Goal: Task Accomplishment & Management: Complete application form

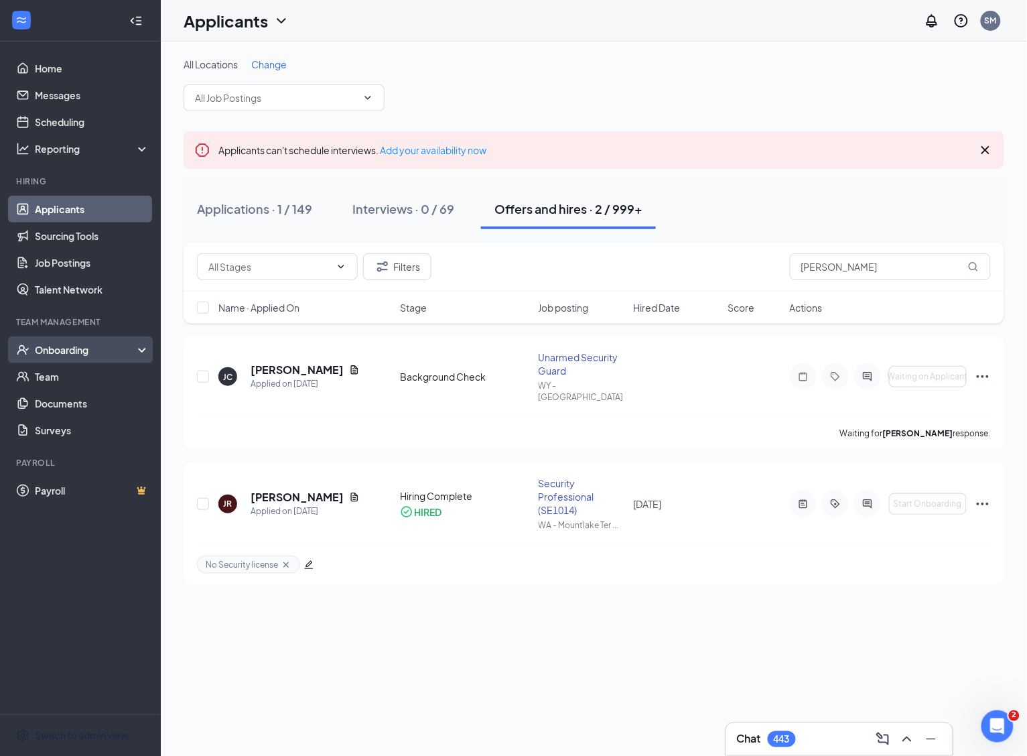
click at [57, 351] on div "Onboarding" at bounding box center [86, 349] width 103 height 13
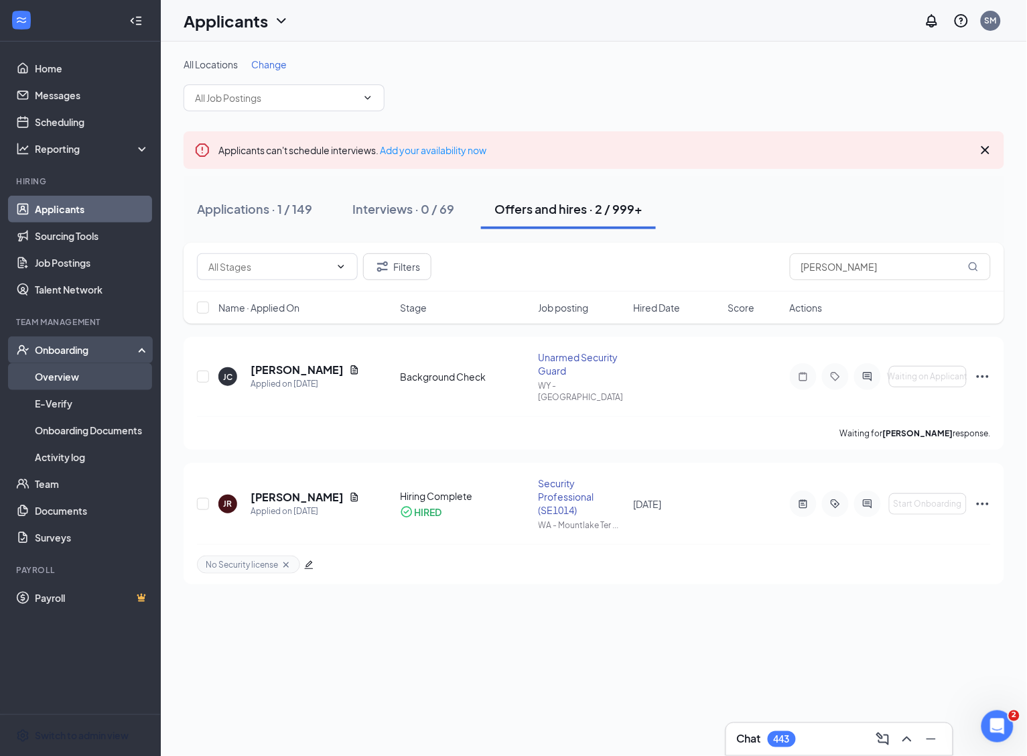
click at [61, 369] on link "Overview" at bounding box center [92, 376] width 115 height 27
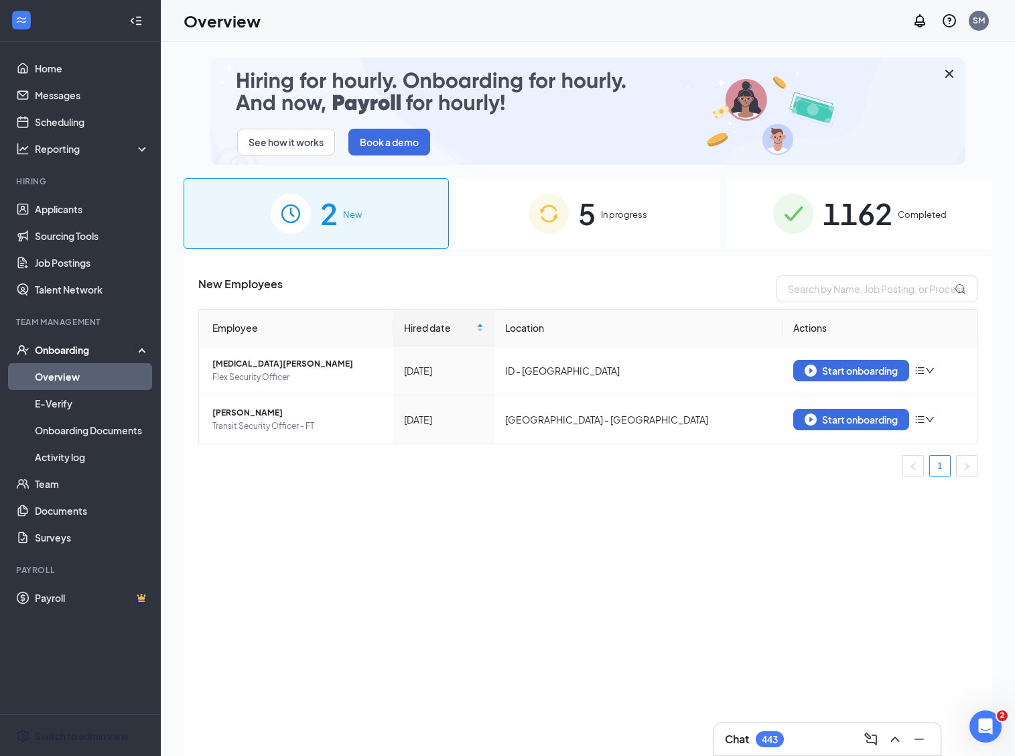
click at [615, 225] on div "5 In progress" at bounding box center [588, 213] width 265 height 70
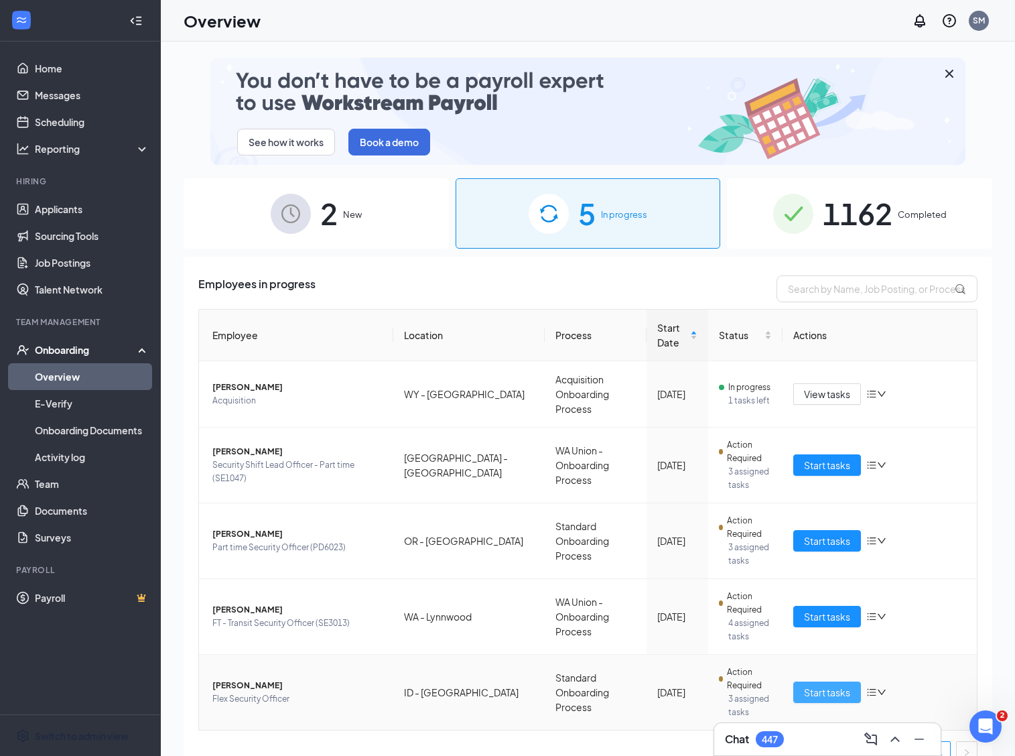
click at [808, 691] on td "Start tasks" at bounding box center [880, 692] width 194 height 75
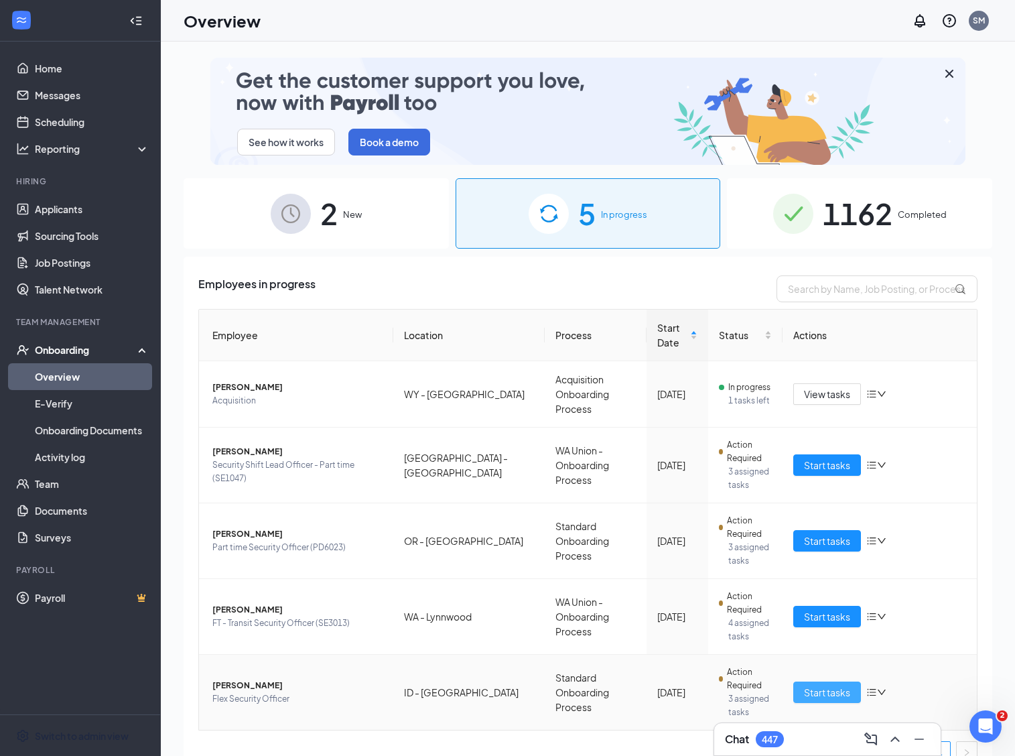
click at [808, 685] on span "Start tasks" at bounding box center [827, 692] width 46 height 15
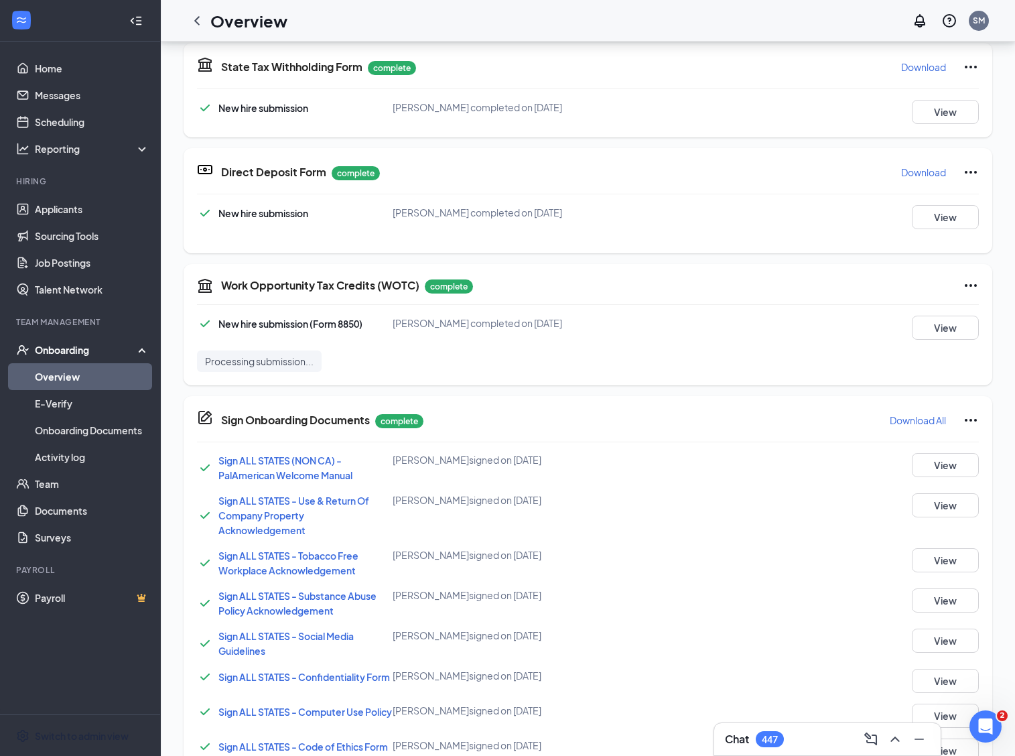
scroll to position [920, 0]
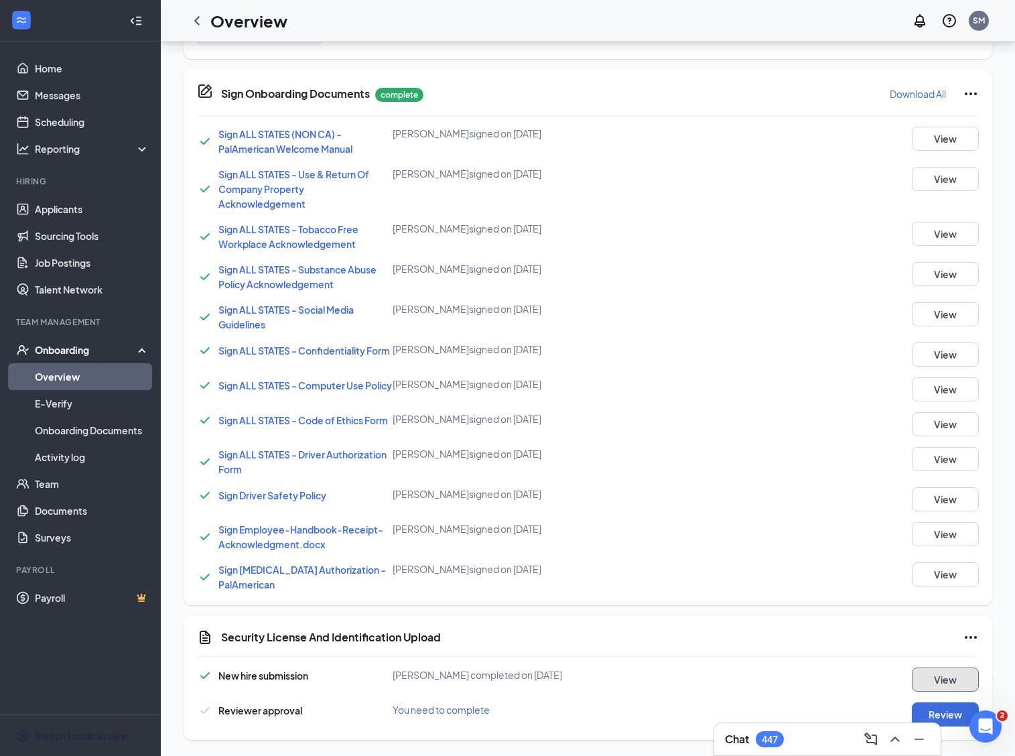
click at [946, 677] on button "View" at bounding box center [945, 680] width 67 height 24
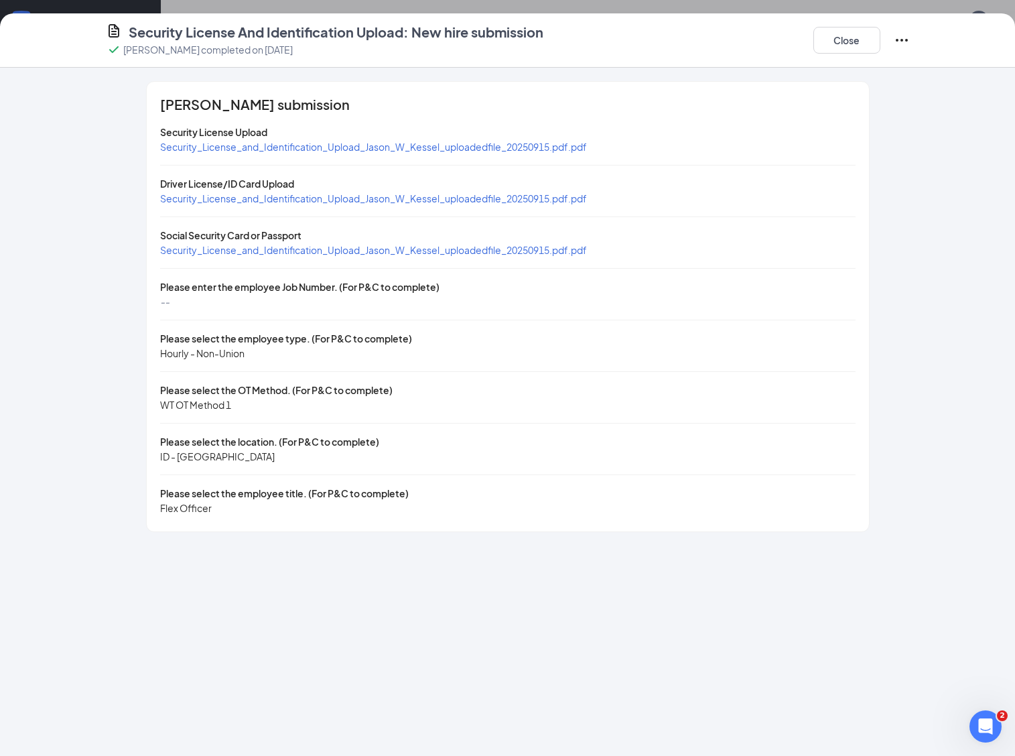
click at [334, 198] on span "Security_License_and_Identification_Upload_Jason_W_Kessel_uploadedfile_20250915…" at bounding box center [373, 198] width 427 height 12
click at [272, 252] on span "Security_License_and_Identification_Upload_Jason_W_Kessel_uploadedfile_20250915…" at bounding box center [373, 250] width 427 height 12
click at [856, 34] on button "Close" at bounding box center [847, 40] width 67 height 27
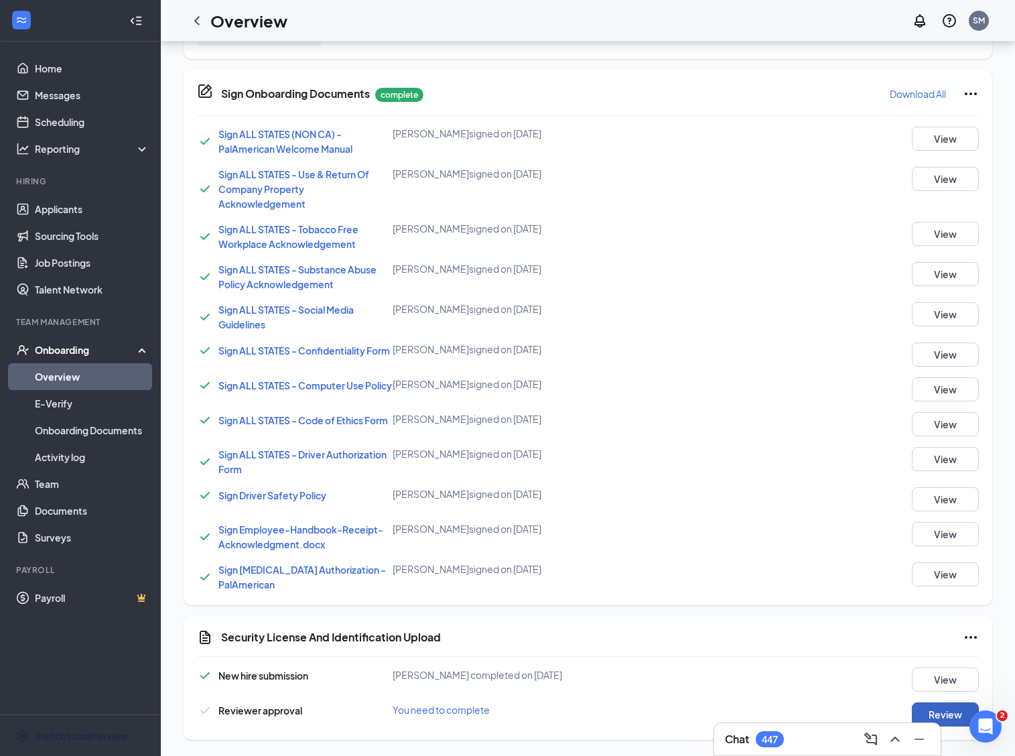
click at [960, 704] on button "Review" at bounding box center [945, 714] width 67 height 24
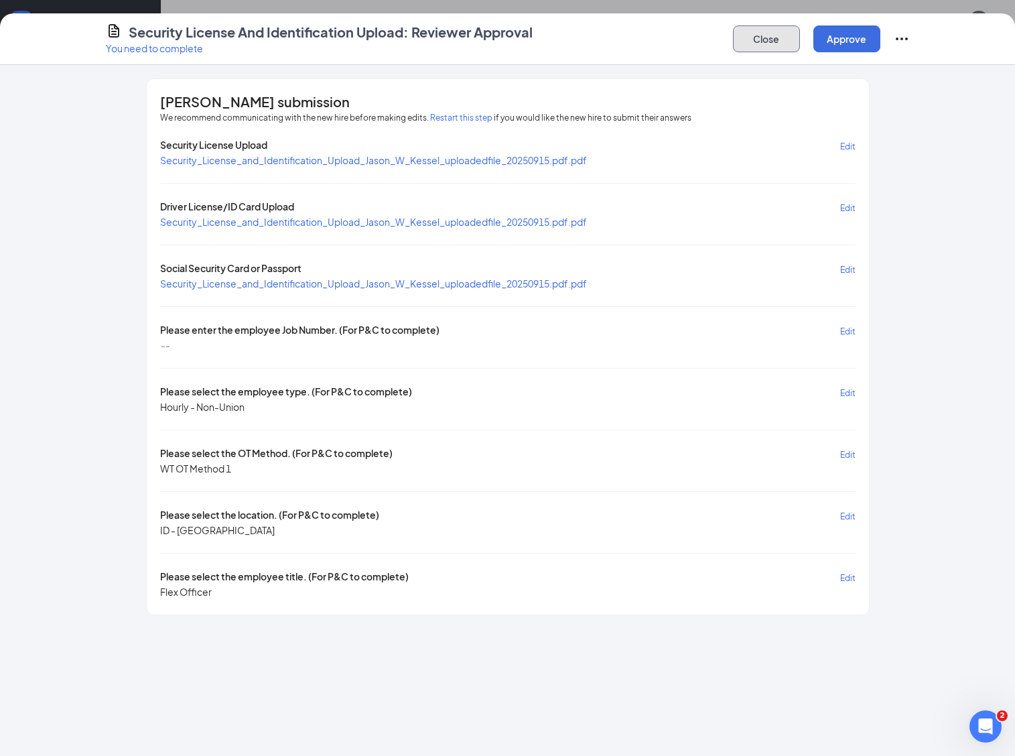
click at [757, 35] on button "Close" at bounding box center [766, 38] width 67 height 27
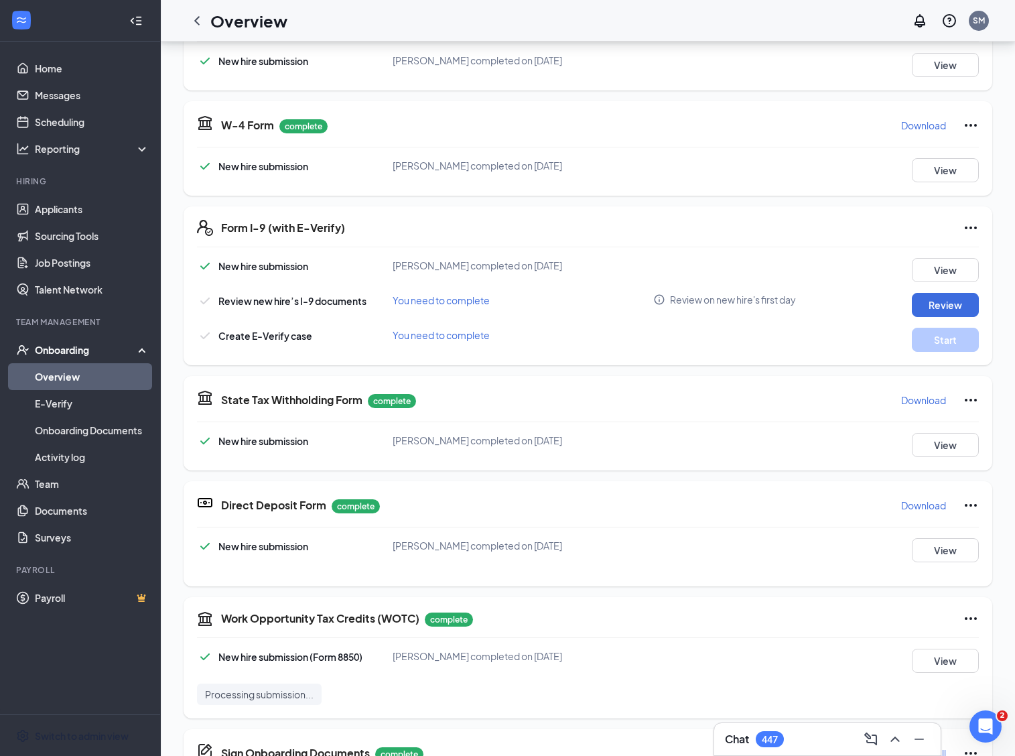
scroll to position [249, 0]
click at [928, 273] on button "View" at bounding box center [945, 269] width 67 height 24
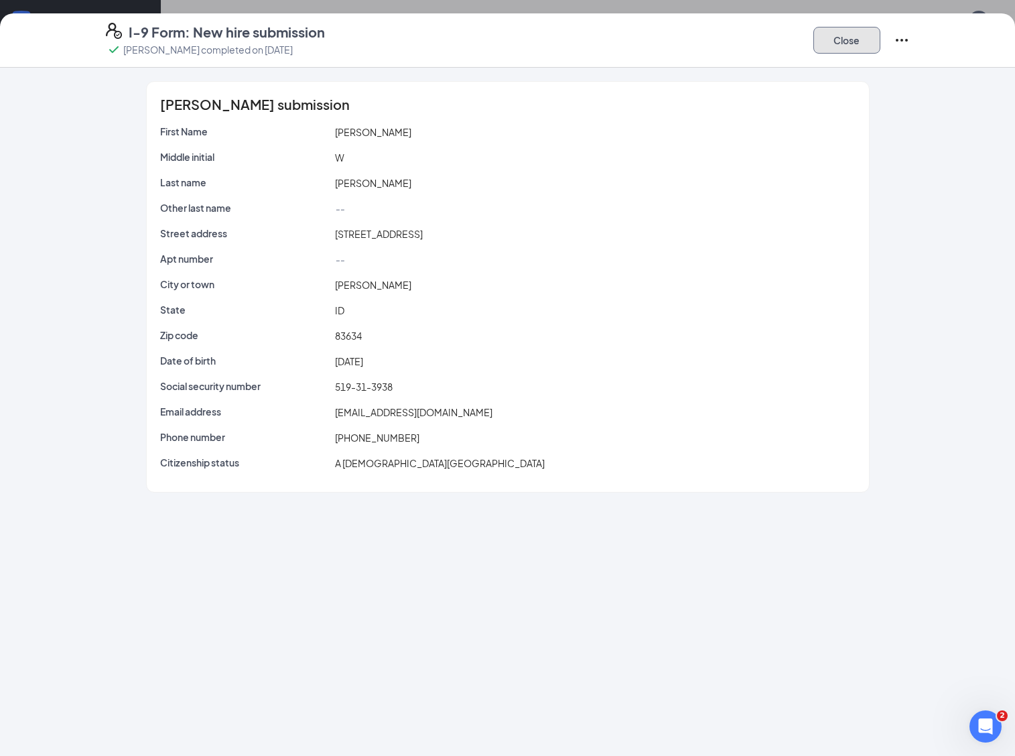
click at [839, 38] on button "Close" at bounding box center [847, 40] width 67 height 27
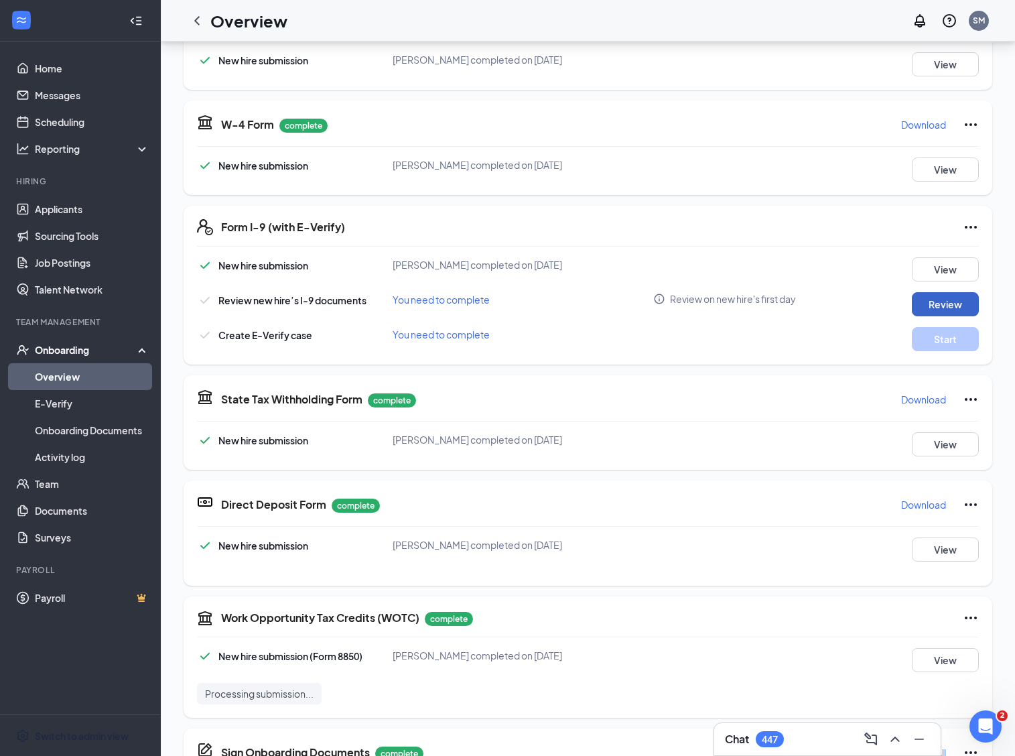
click at [940, 309] on button "Review" at bounding box center [945, 304] width 67 height 24
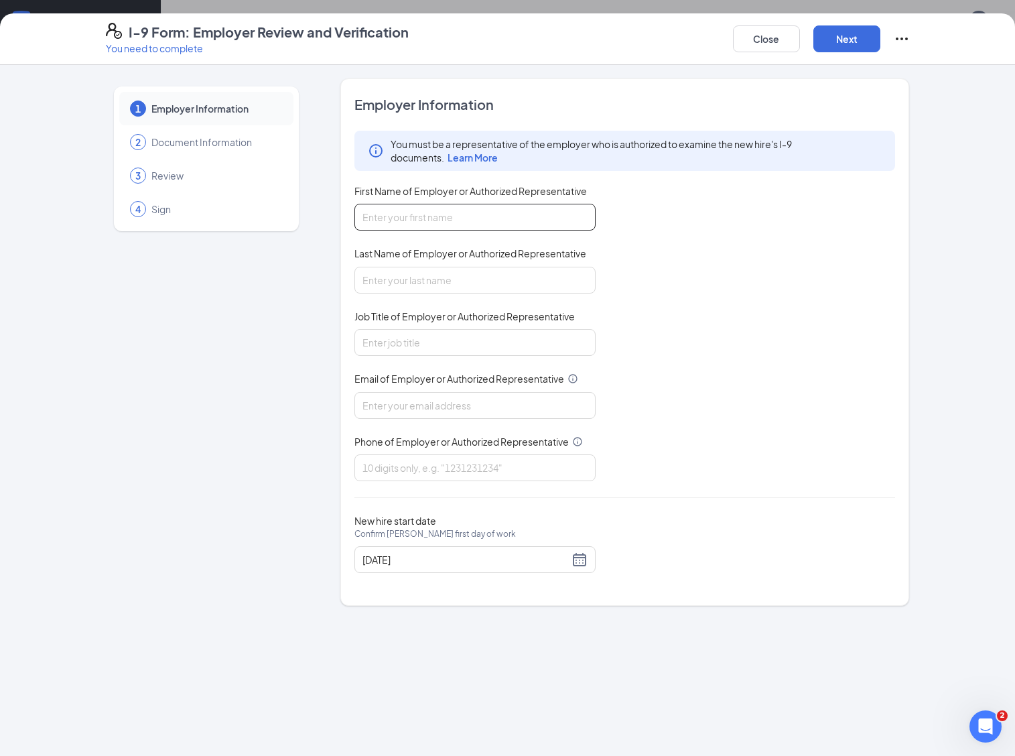
click at [387, 215] on input "First Name of Employer or Authorized Representative" at bounding box center [475, 217] width 241 height 27
type input "[PERSON_NAME]"
type input "Means"
type input "[EMAIL_ADDRESS][DOMAIN_NAME]"
type input "2064063566"
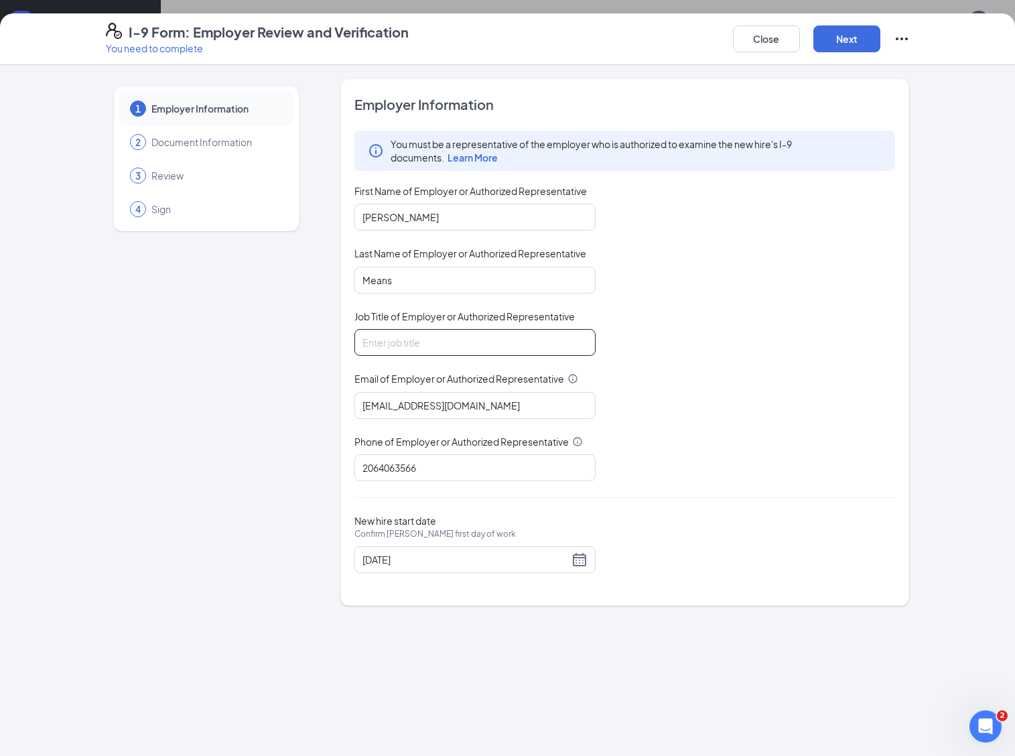
click at [375, 334] on input "Job Title of Employer or Authorized Representative" at bounding box center [475, 342] width 241 height 27
type input "P&C Manager"
click at [842, 35] on button "Next" at bounding box center [847, 38] width 67 height 27
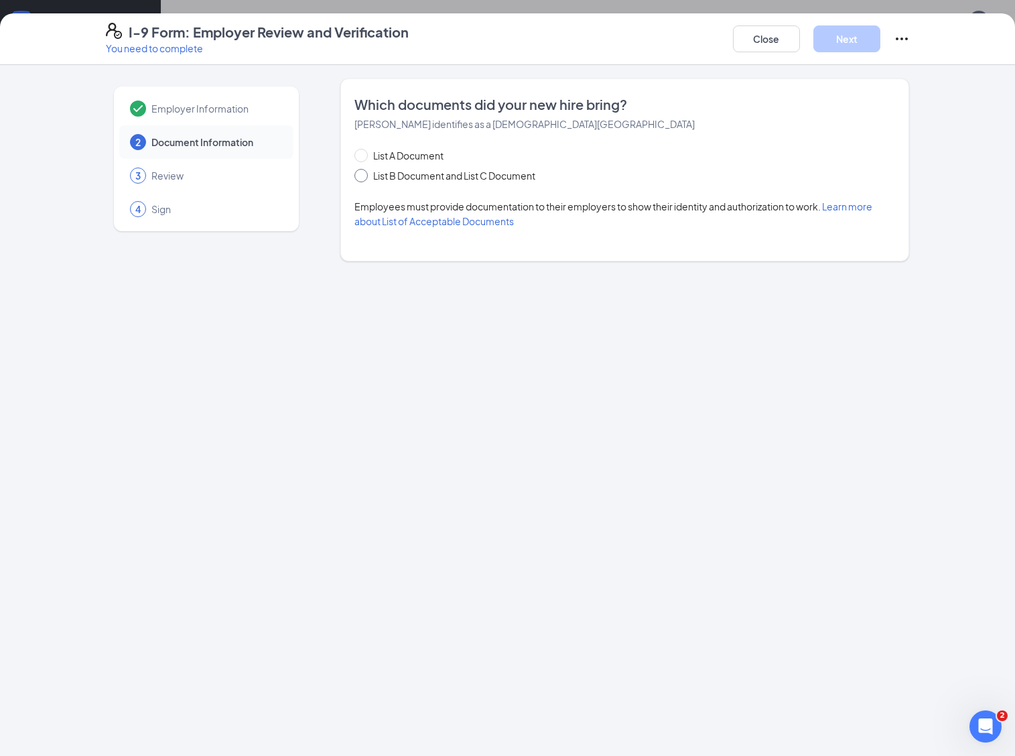
click at [409, 175] on span "List B Document and List C Document" at bounding box center [454, 175] width 173 height 15
click at [364, 175] on input "List B Document and List C Document" at bounding box center [359, 173] width 9 height 9
radio input "true"
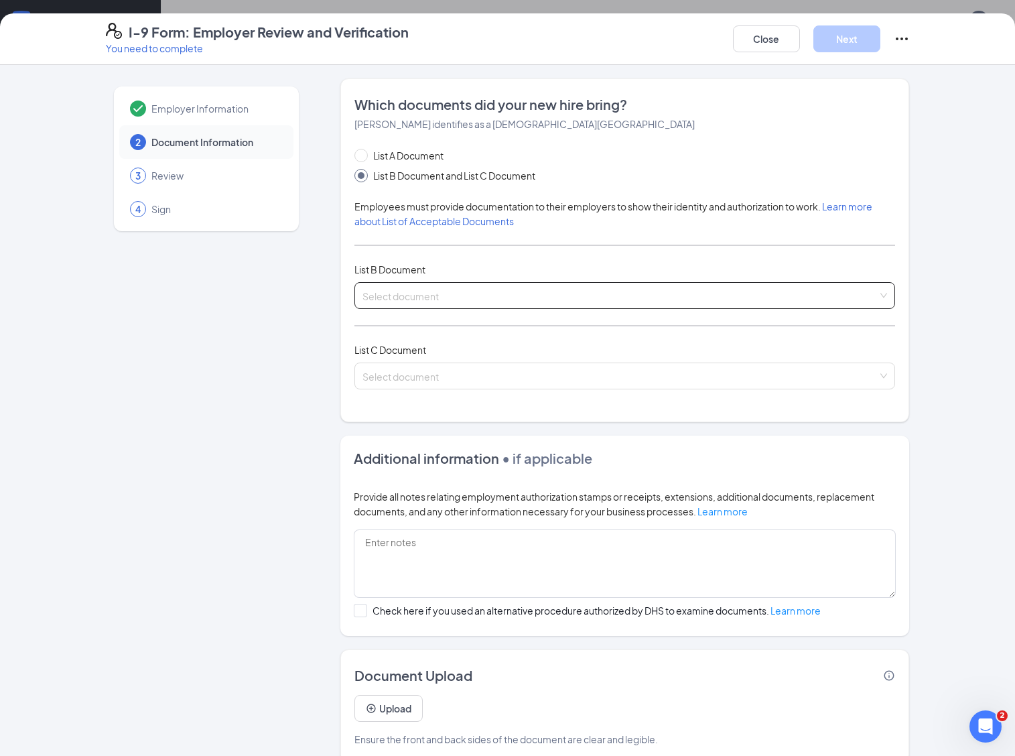
click at [389, 293] on input "search" at bounding box center [621, 293] width 516 height 20
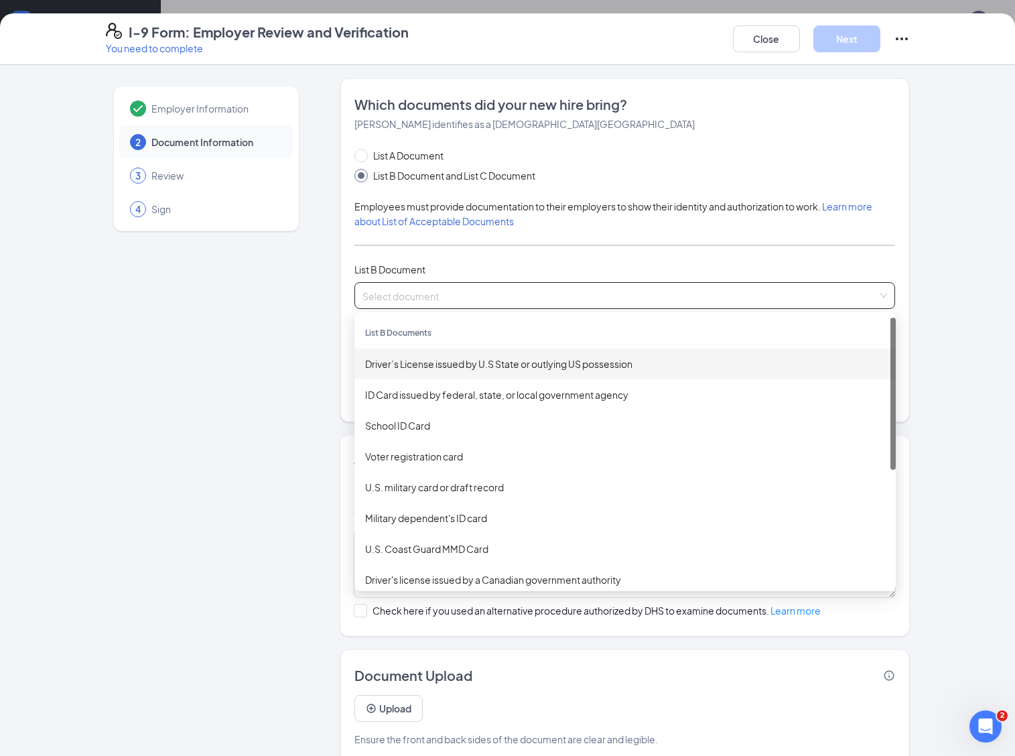
click at [414, 353] on div "Driver’s License issued by U.S State or outlying US possession" at bounding box center [626, 364] width 542 height 31
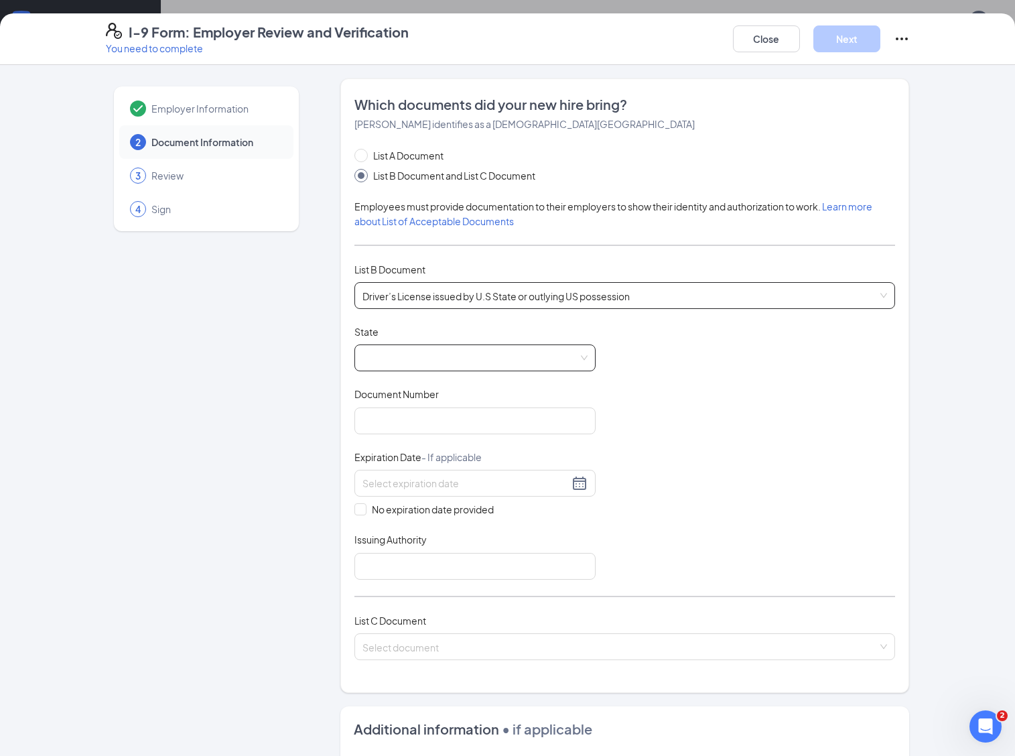
click at [391, 353] on span at bounding box center [475, 357] width 225 height 25
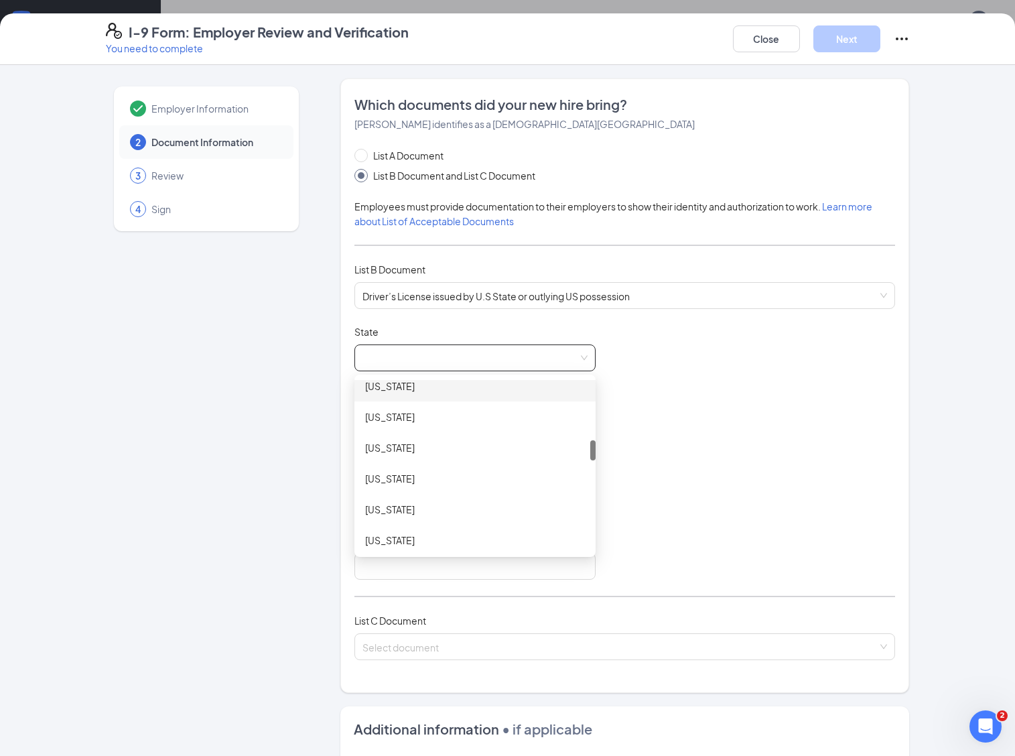
scroll to position [419, 0]
click at [394, 406] on div "[US_STATE]" at bounding box center [475, 408] width 220 height 15
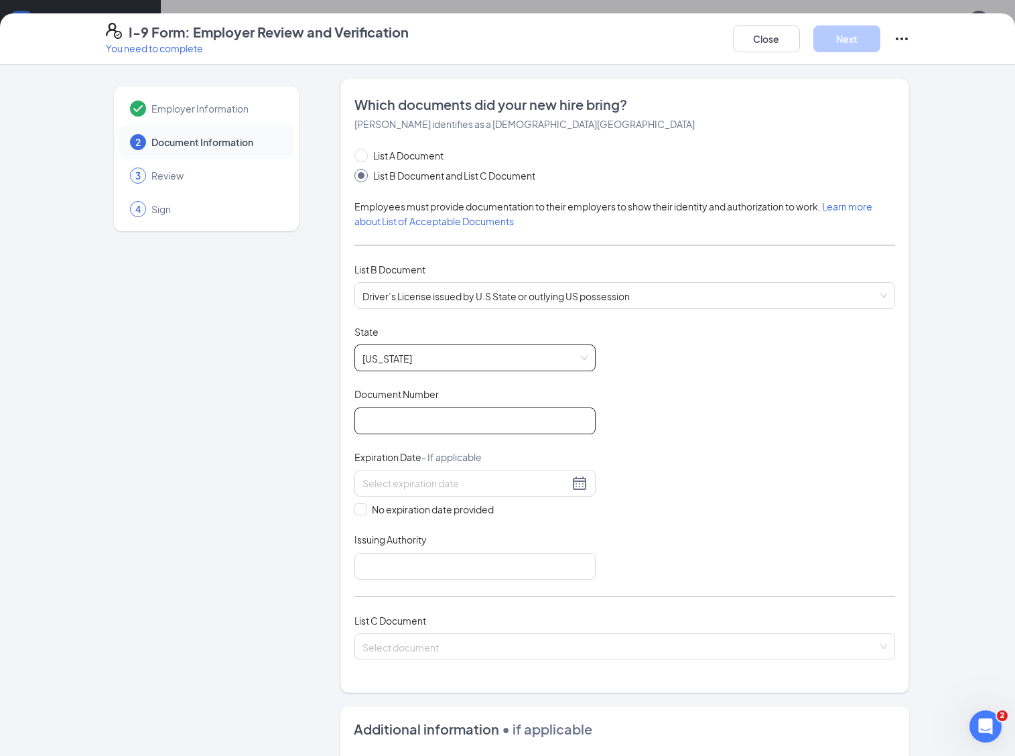
click at [387, 413] on input "Document Number" at bounding box center [475, 420] width 241 height 27
type input "UP153873G"
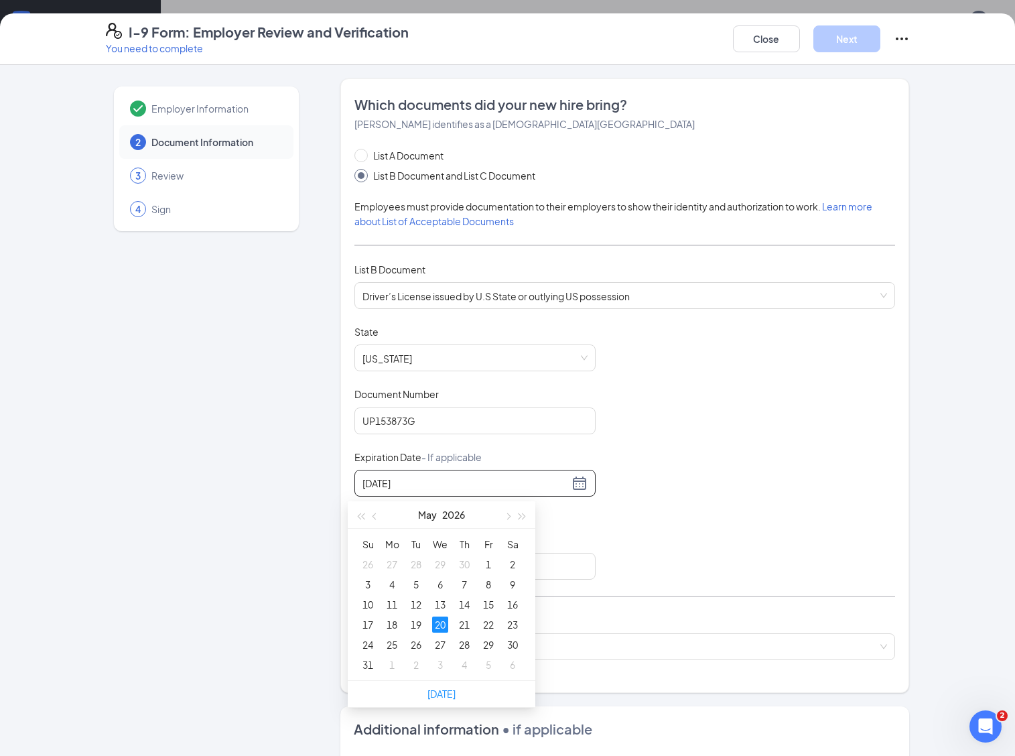
type input "[DATE]"
click at [708, 464] on div "Document Title Driver’s License issued by U.S State or outlying US possession S…" at bounding box center [626, 452] width 542 height 255
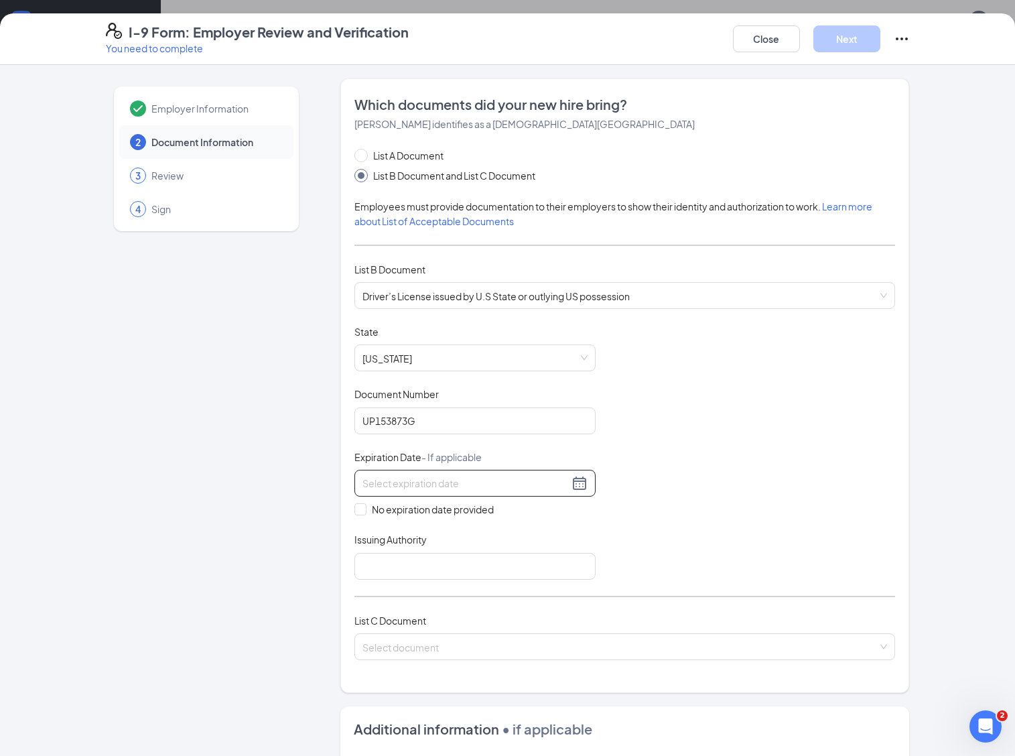
click at [363, 479] on input at bounding box center [466, 483] width 206 height 15
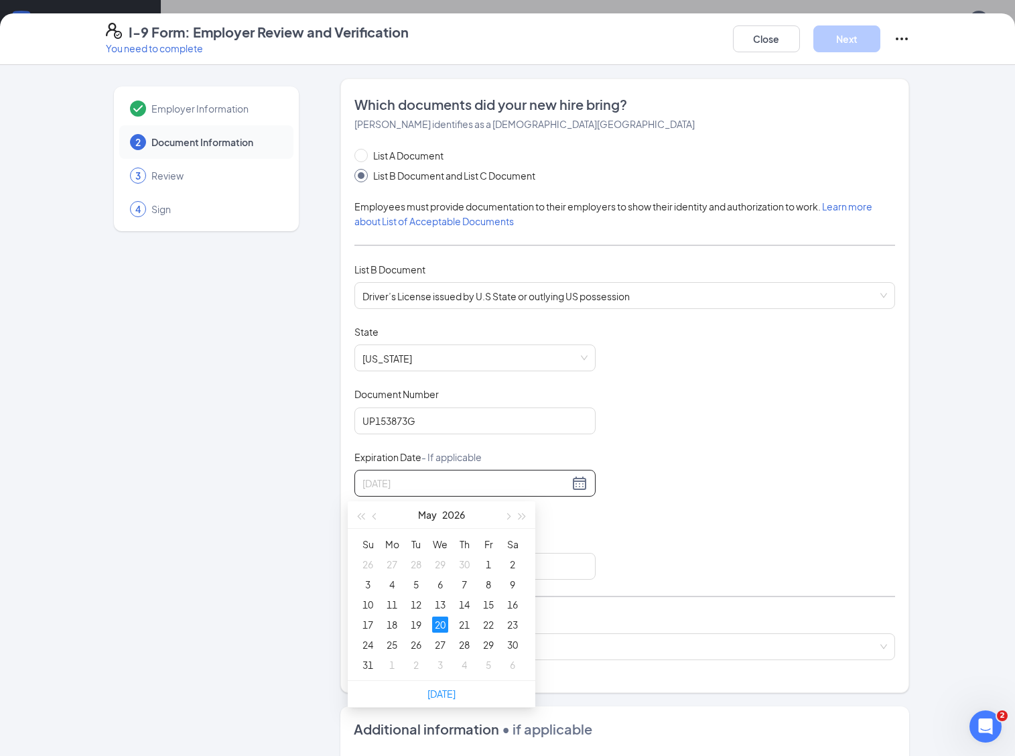
click at [439, 624] on div "20" at bounding box center [440, 625] width 16 height 16
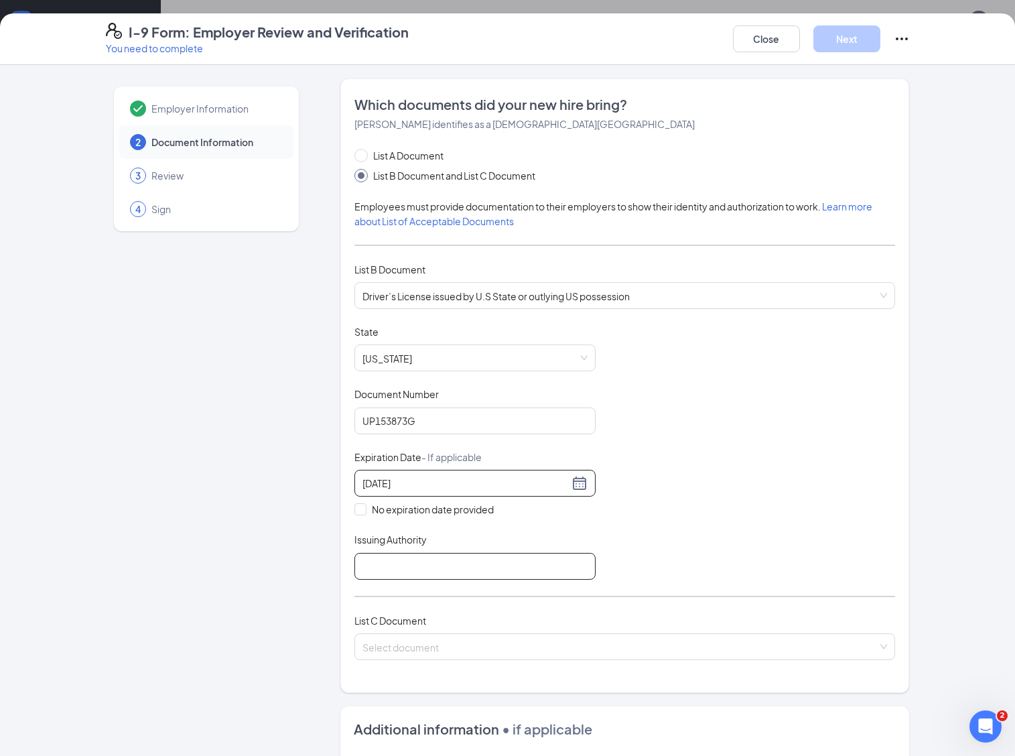
type input "[DATE]"
click at [355, 564] on input "Issuing Authority" at bounding box center [475, 566] width 241 height 27
type input "ID"
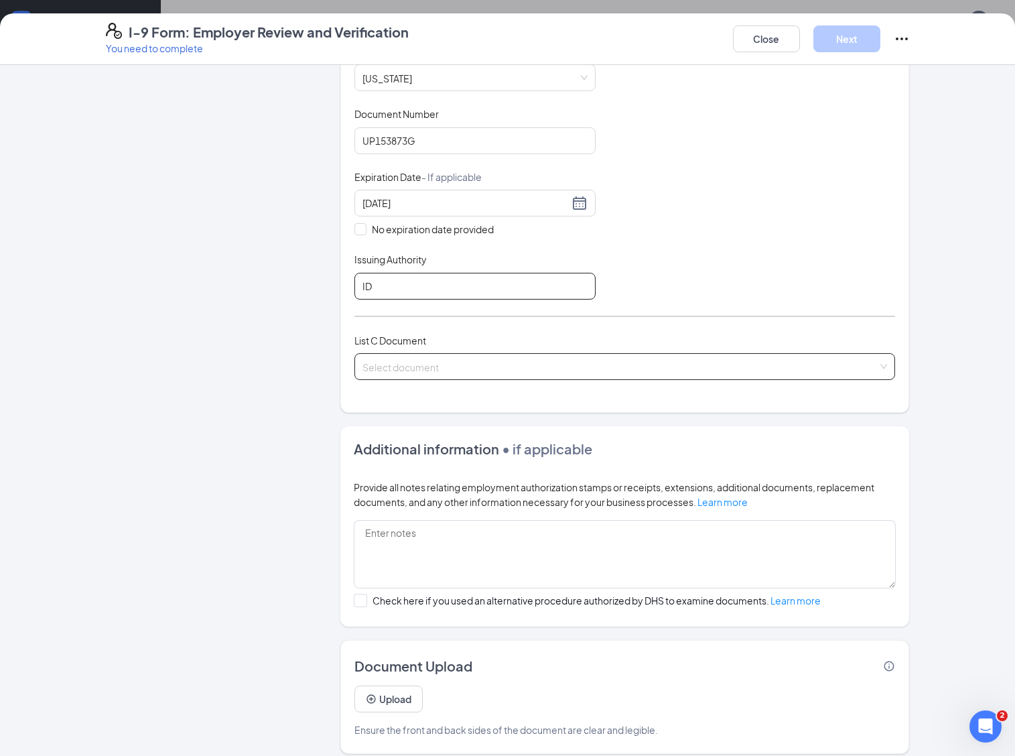
scroll to position [293, 0]
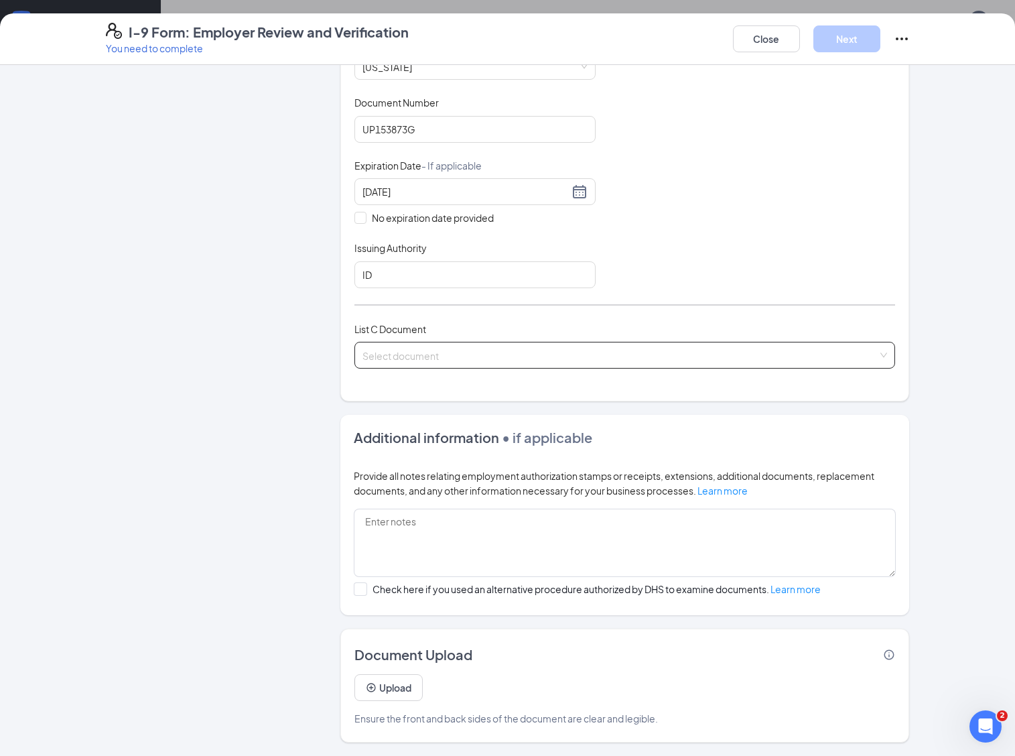
click at [387, 355] on input "search" at bounding box center [621, 352] width 516 height 20
click at [390, 357] on input "search" at bounding box center [621, 352] width 516 height 20
click at [387, 346] on input "search" at bounding box center [621, 352] width 516 height 20
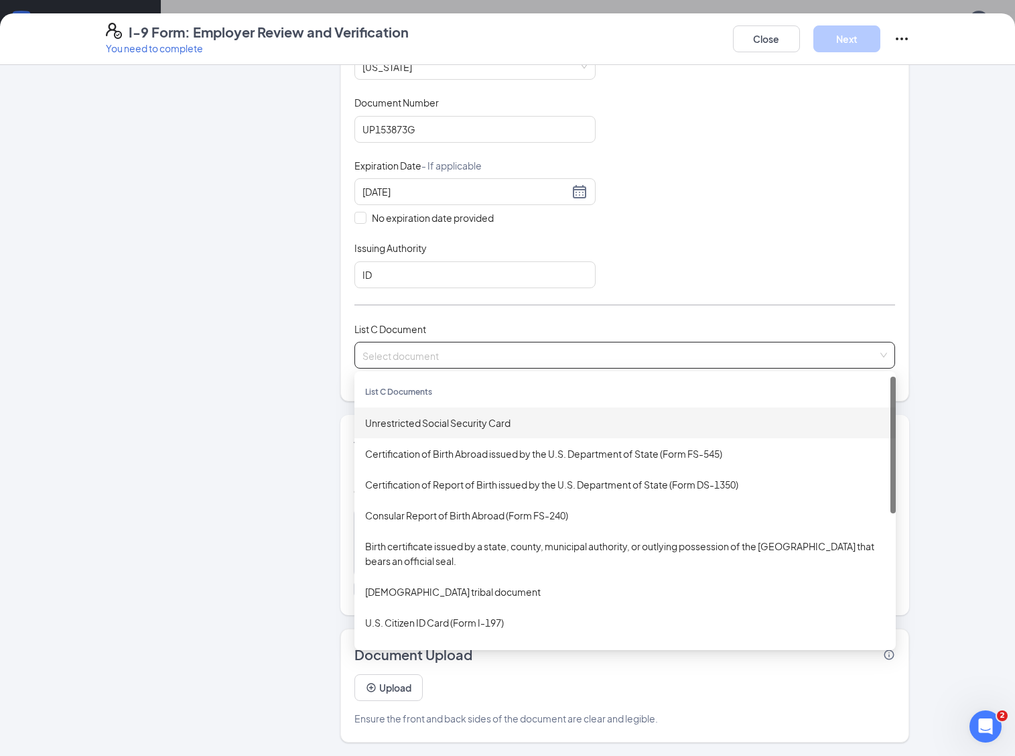
click at [396, 424] on div "Unrestricted Social Security Card" at bounding box center [625, 423] width 520 height 15
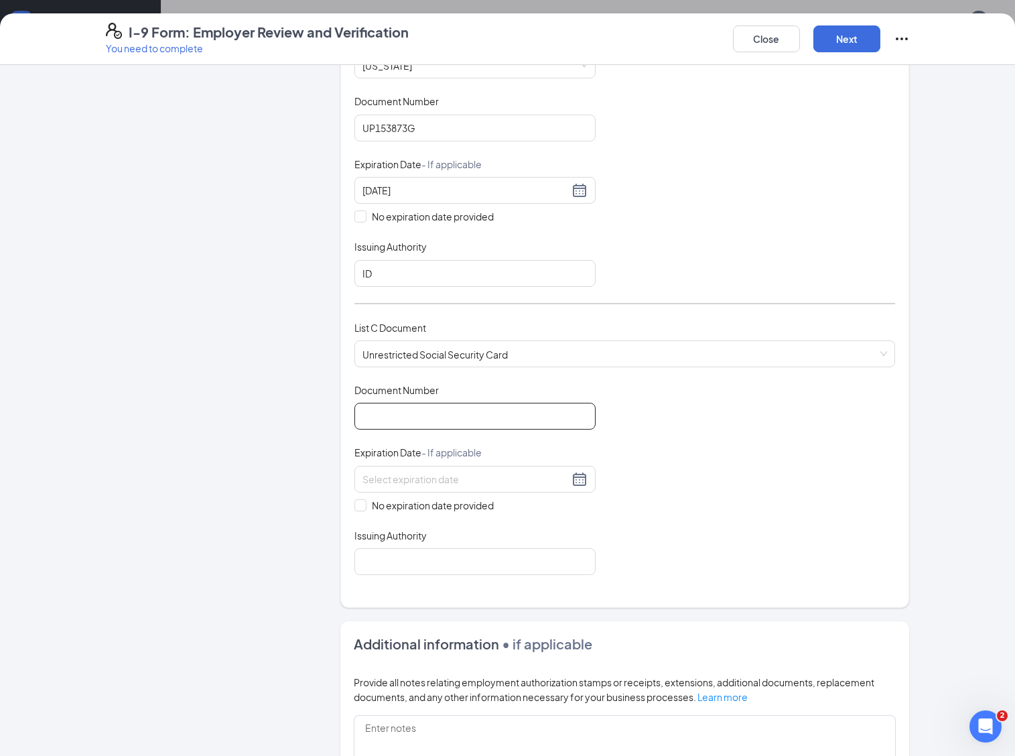
click at [399, 423] on input "Document Number" at bounding box center [475, 416] width 241 height 27
type input "519313938"
click at [355, 503] on input "No expiration date provided" at bounding box center [359, 503] width 9 height 9
checkbox input "true"
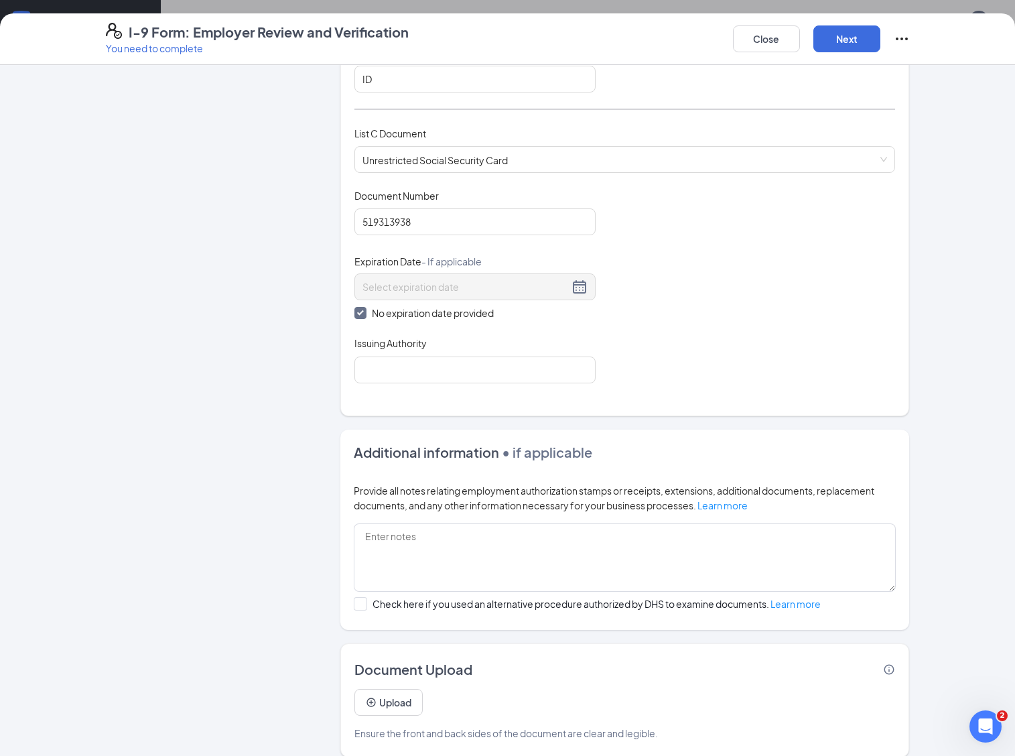
scroll to position [503, 0]
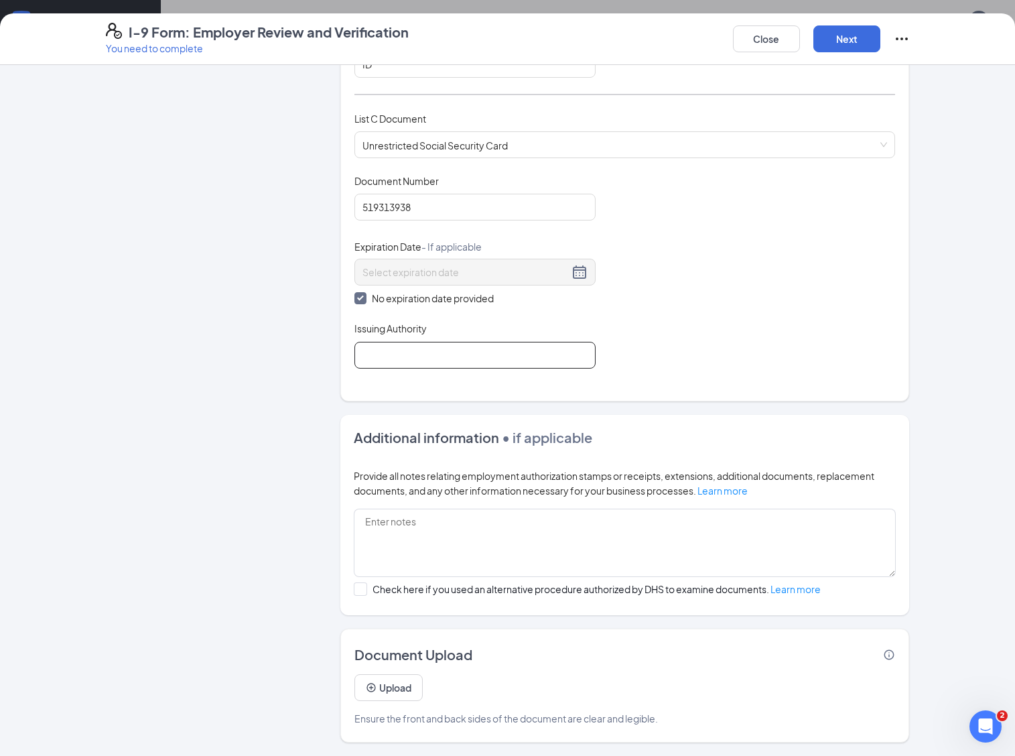
click at [380, 350] on input "Issuing Authority" at bounding box center [475, 355] width 241 height 27
type input "Social Security Administration"
click at [855, 46] on button "Next" at bounding box center [847, 38] width 67 height 27
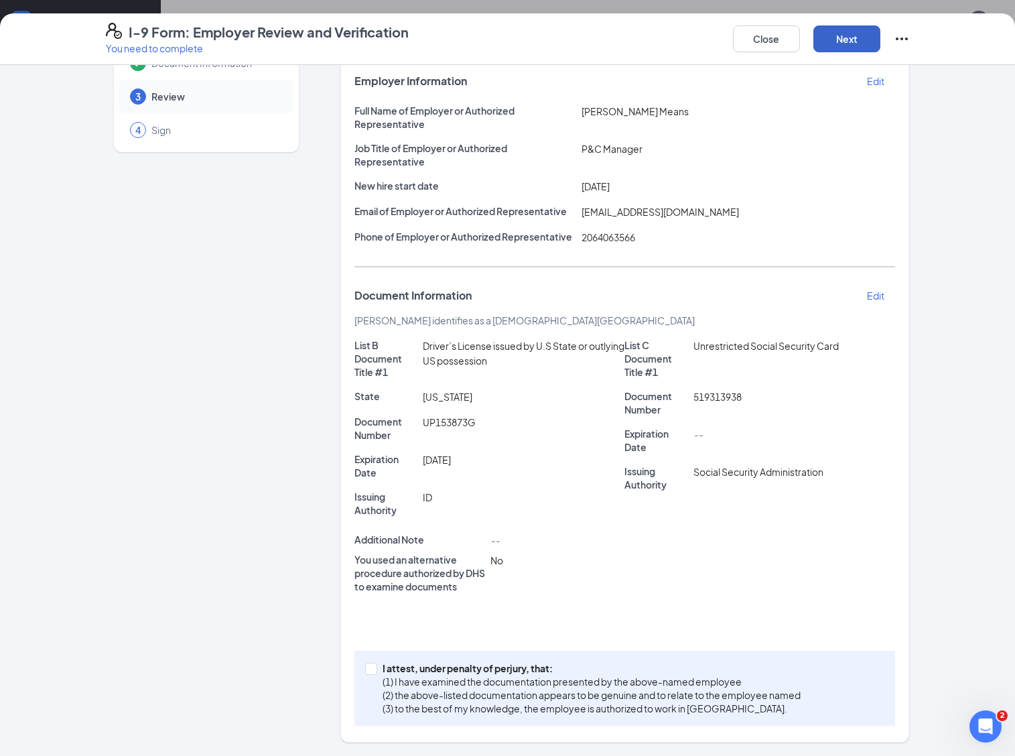
scroll to position [79, 0]
drag, startPoint x: 840, startPoint y: 38, endPoint x: 504, endPoint y: 610, distance: 663.6
click at [551, 604] on div "I-9 Form: Employer Review and Verification You need to complete Close Next Empl…" at bounding box center [507, 384] width 1015 height 743
click at [369, 669] on span at bounding box center [371, 669] width 12 height 12
click at [369, 669] on input "I attest, under penalty of [PERSON_NAME], that: (1) I have examined the documen…" at bounding box center [369, 667] width 9 height 9
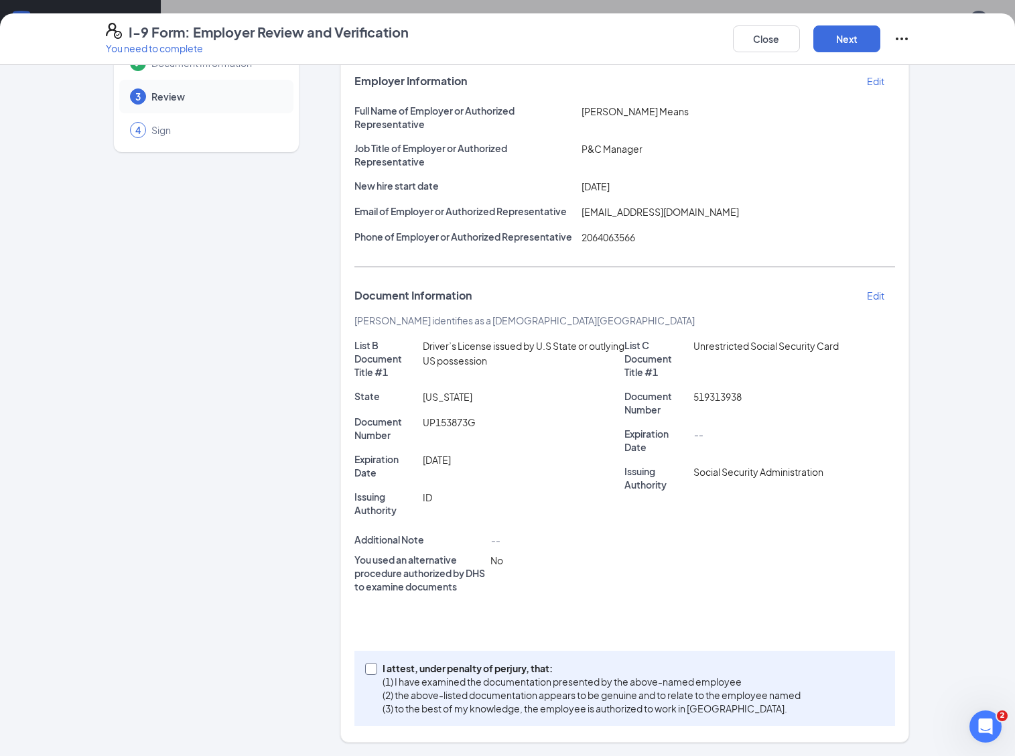
checkbox input "true"
click at [840, 32] on button "Next" at bounding box center [847, 38] width 67 height 27
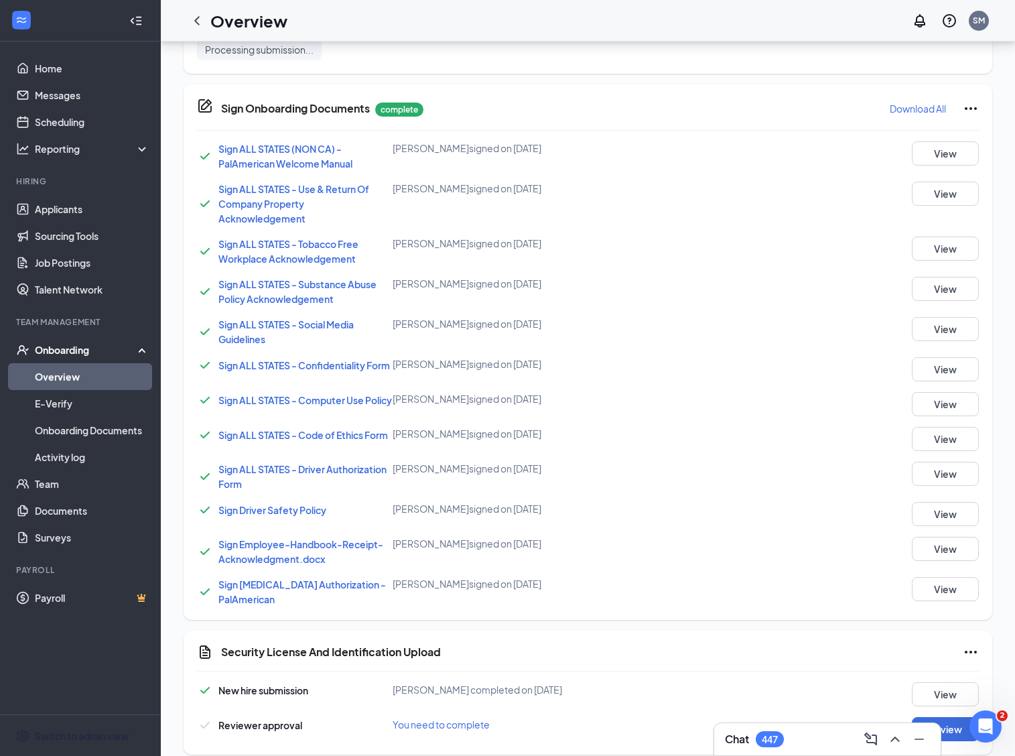
scroll to position [920, 0]
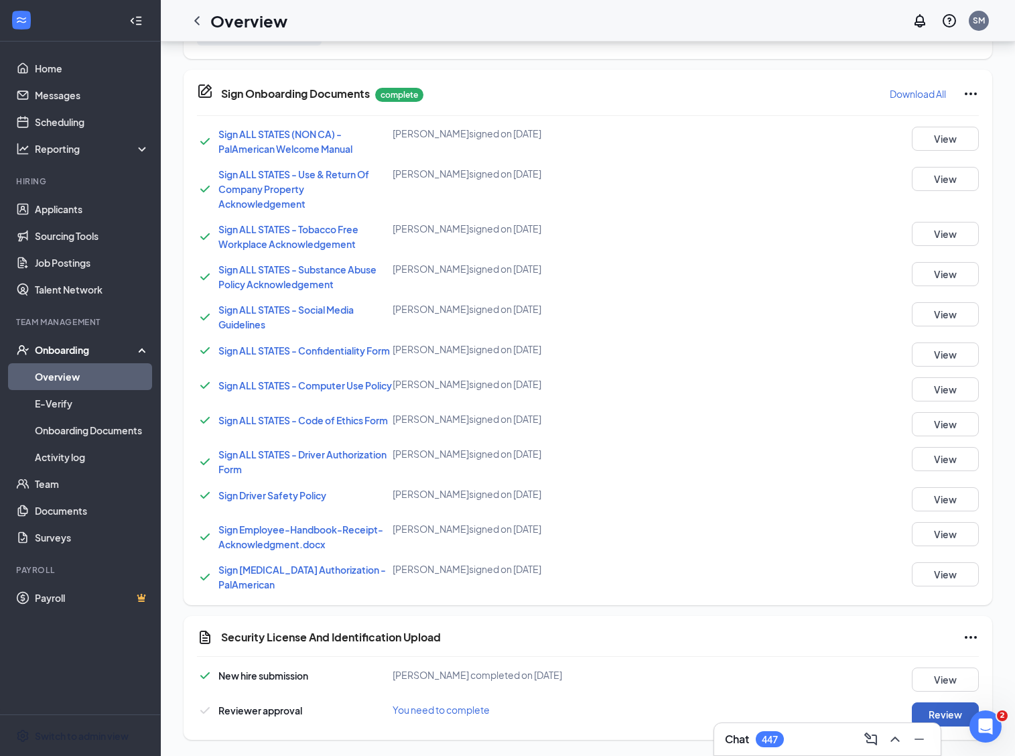
click at [950, 714] on button "Review" at bounding box center [945, 714] width 67 height 24
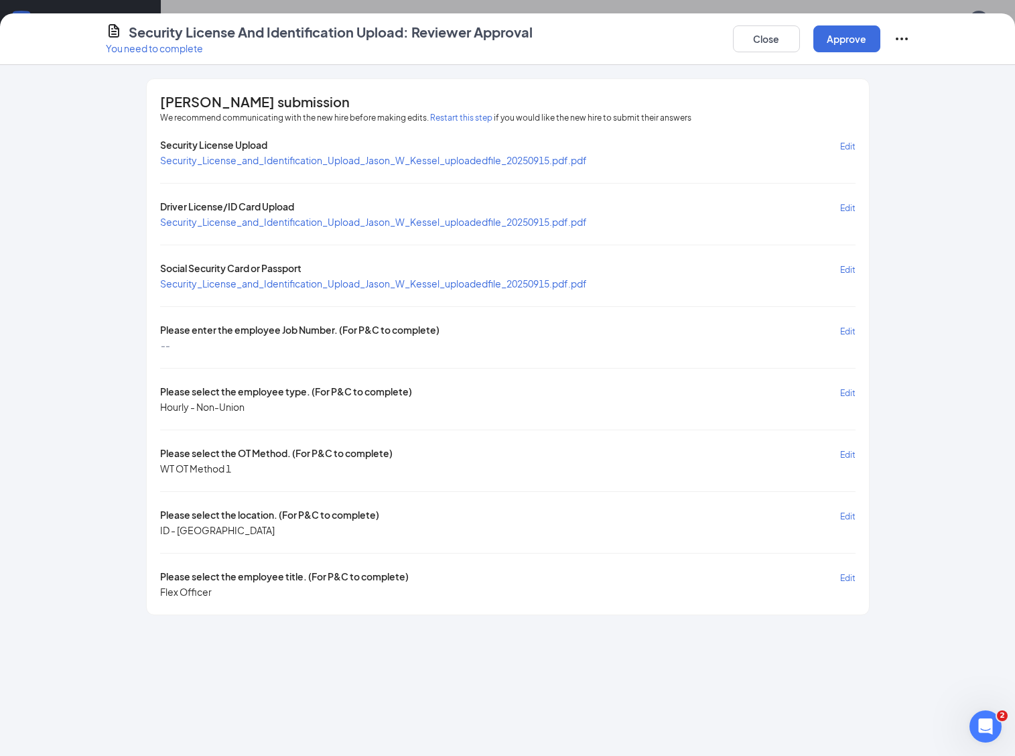
click at [849, 326] on span "Edit" at bounding box center [847, 331] width 15 height 10
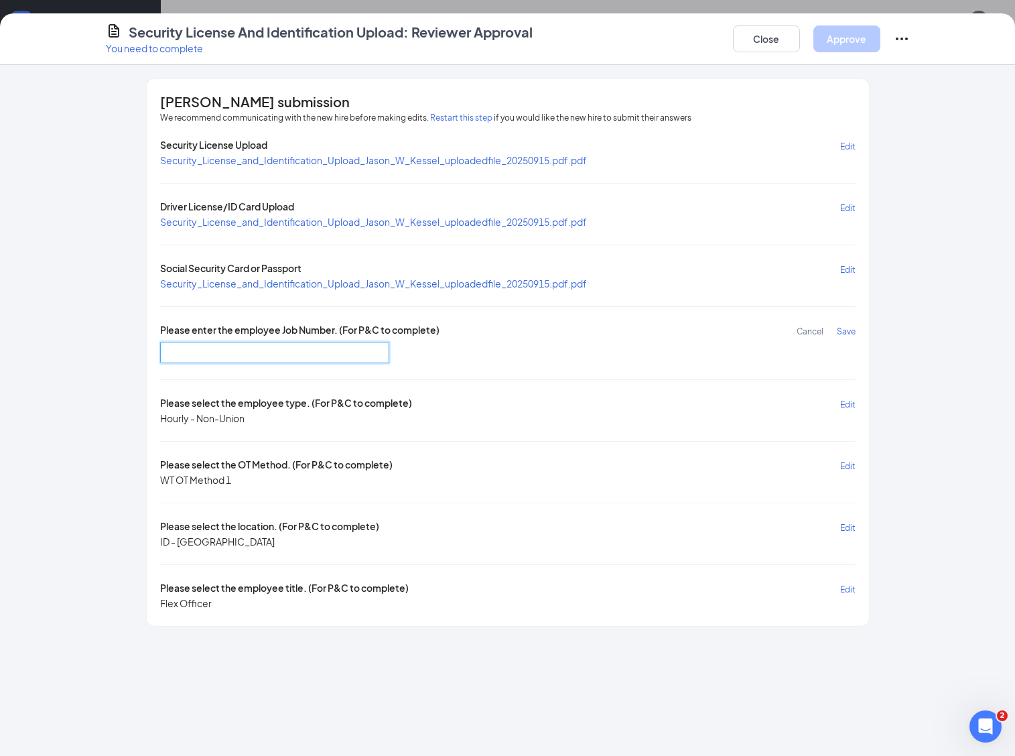
click at [322, 360] on input "text" at bounding box center [275, 352] width 230 height 21
type input "BS100"
click at [889, 543] on div "[PERSON_NAME] submission We recommend communicating with the new hire before ma…" at bounding box center [508, 352] width 858 height 548
click at [844, 326] on span "Save" at bounding box center [846, 331] width 19 height 10
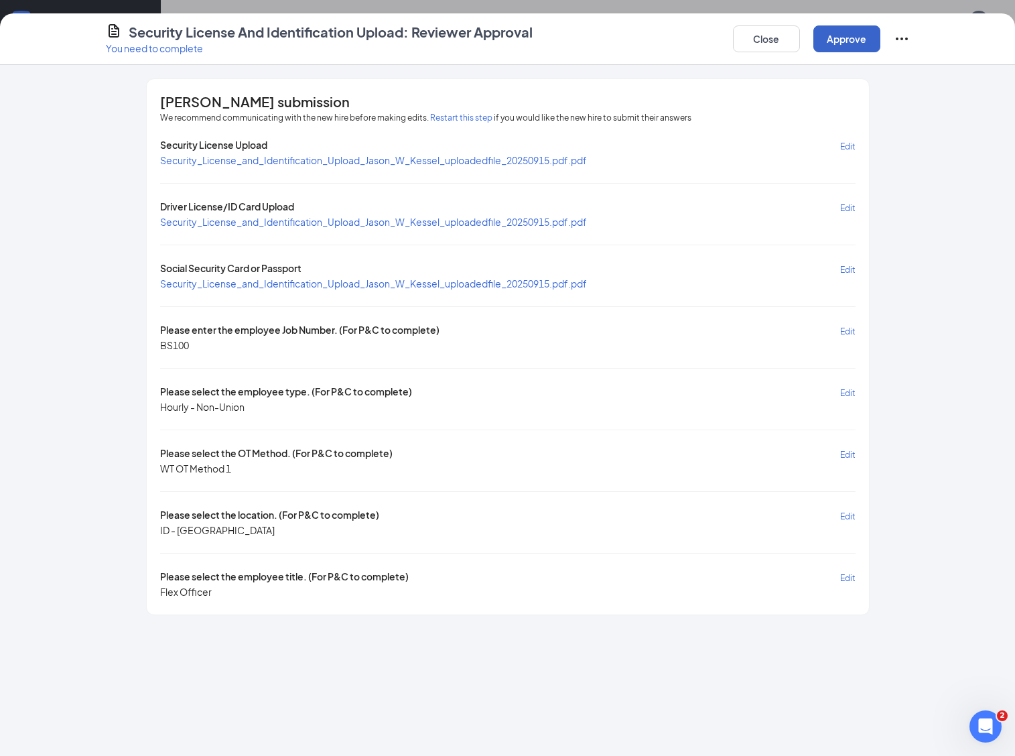
click at [845, 31] on button "Approve" at bounding box center [847, 38] width 67 height 27
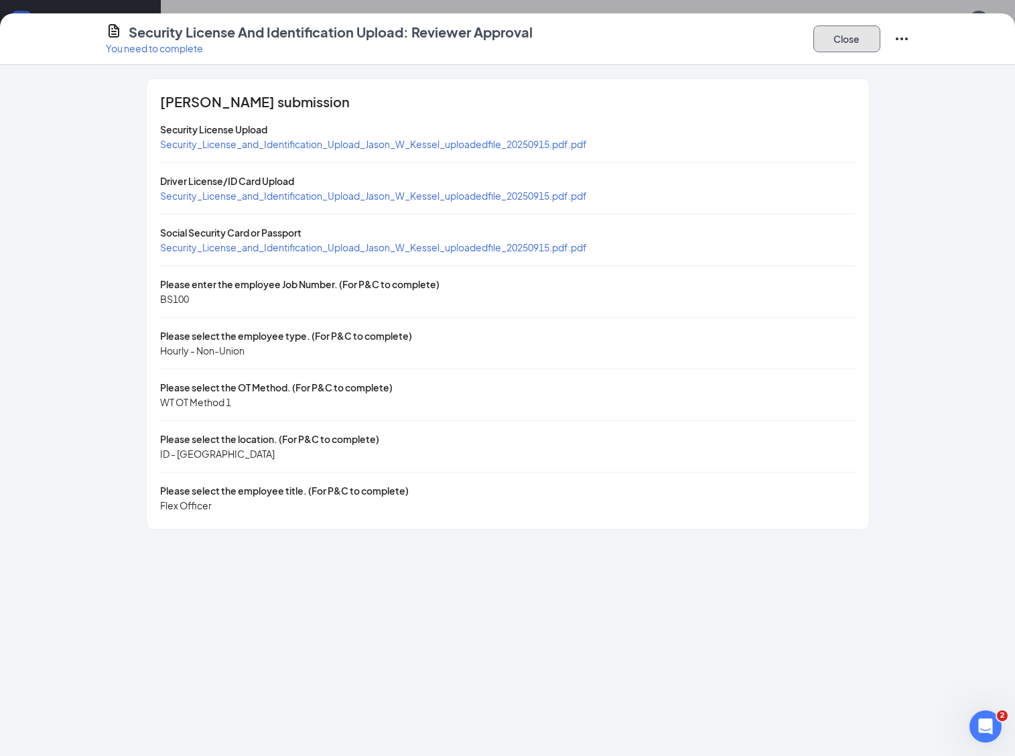
click at [845, 40] on button "Close" at bounding box center [847, 38] width 67 height 27
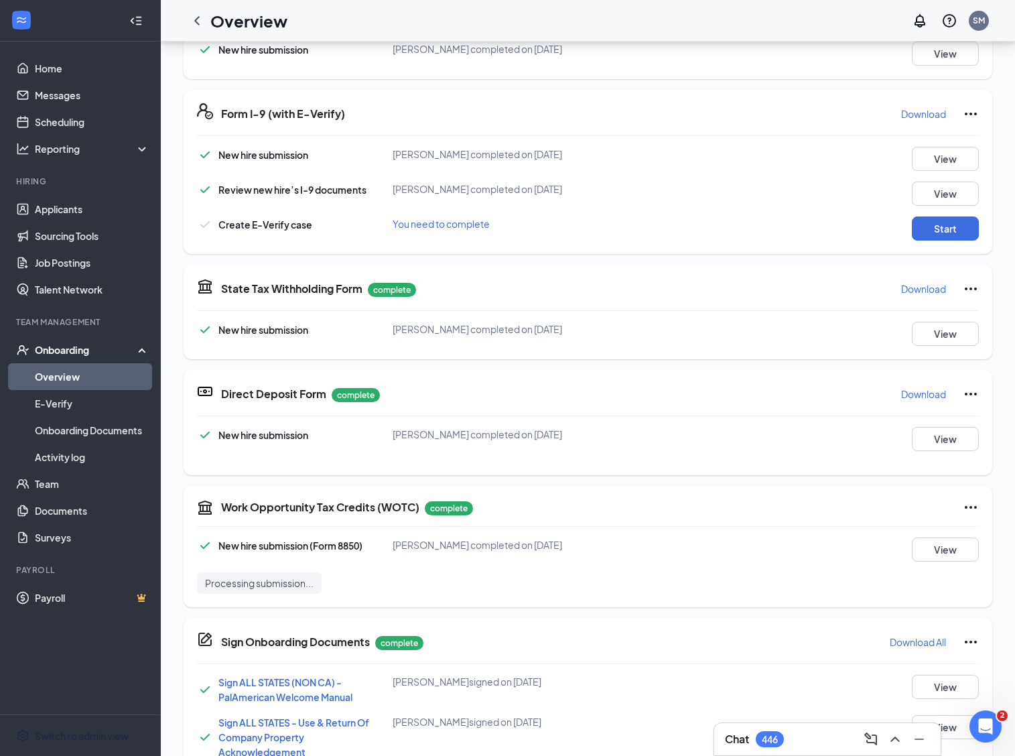
scroll to position [338, 0]
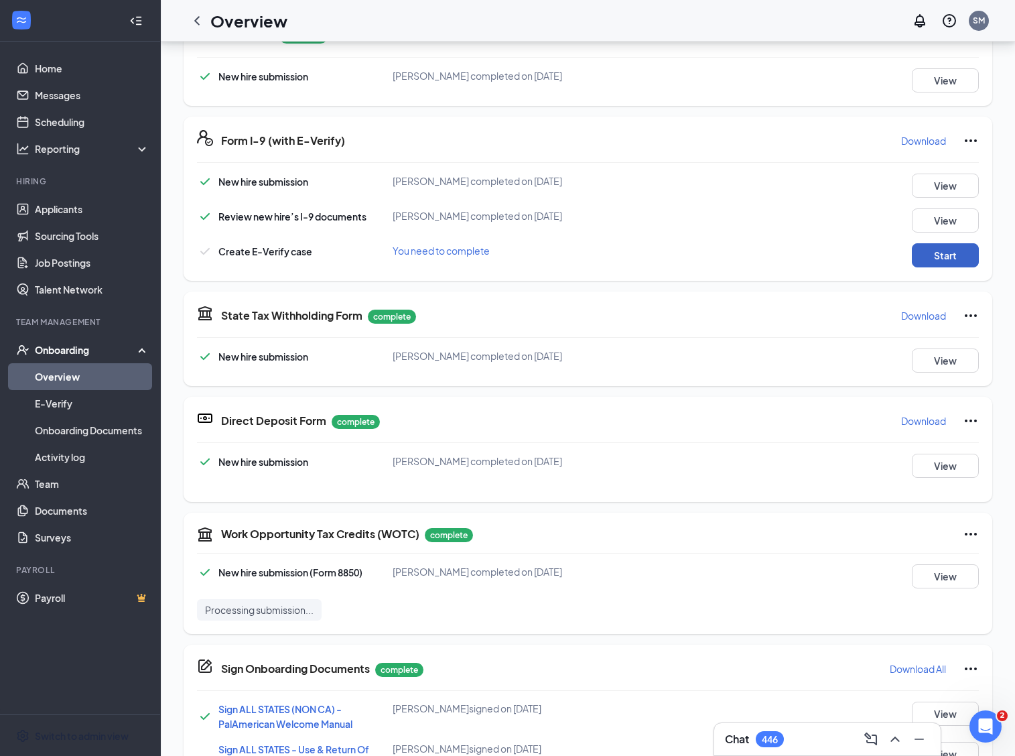
click at [940, 251] on button "Start" at bounding box center [945, 255] width 67 height 24
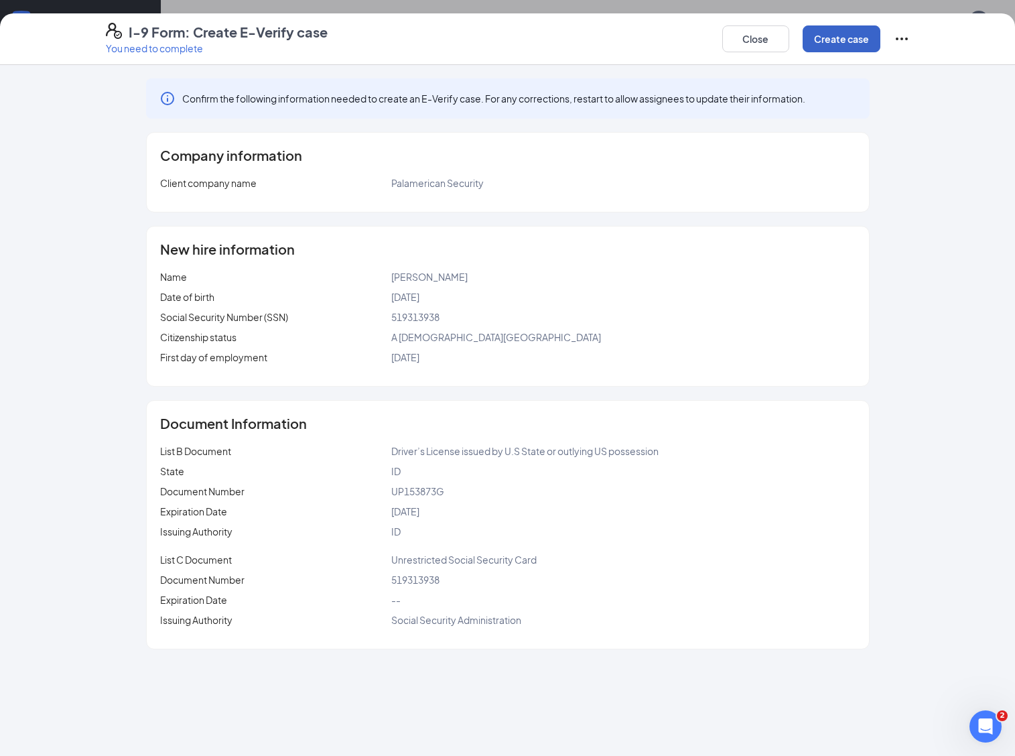
drag, startPoint x: 838, startPoint y: 30, endPoint x: 664, endPoint y: 4, distance: 176.2
click at [836, 31] on button "Create case" at bounding box center [842, 38] width 78 height 27
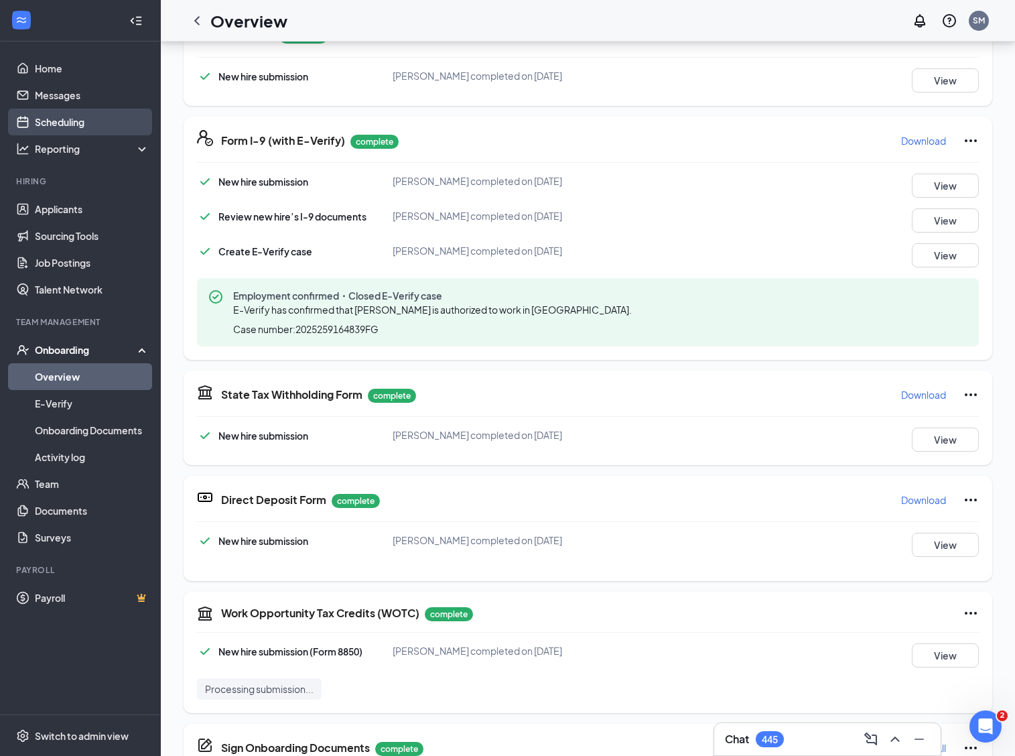
click at [56, 119] on link "Scheduling" at bounding box center [92, 122] width 115 height 27
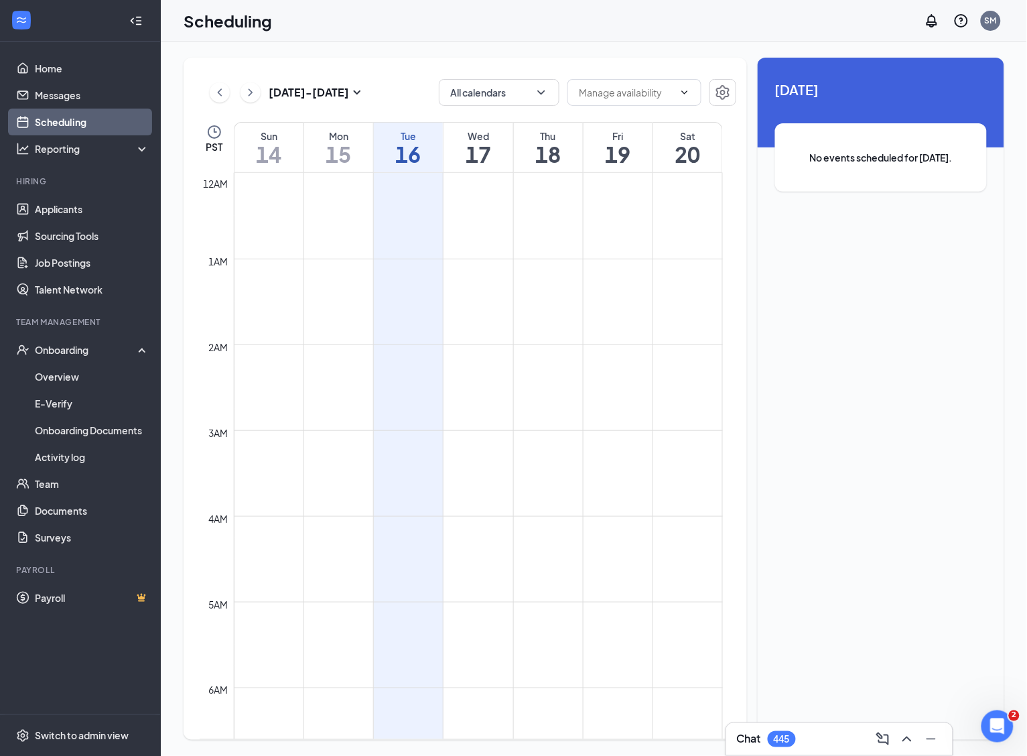
scroll to position [658, 0]
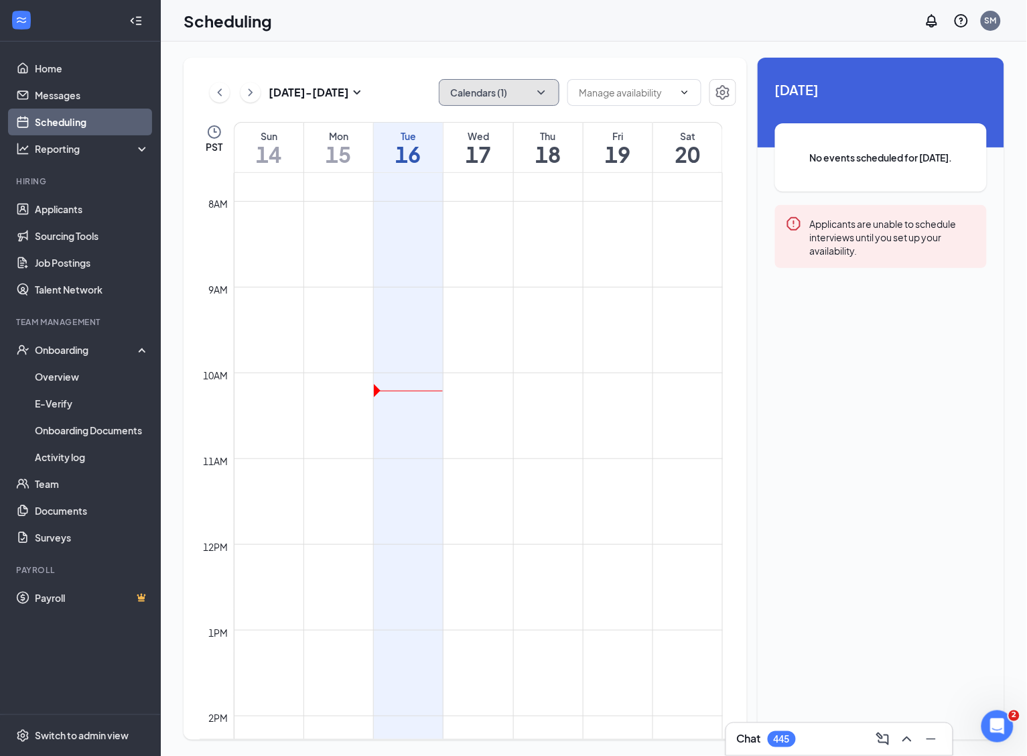
click at [472, 97] on button "Calendars (1)" at bounding box center [499, 92] width 121 height 27
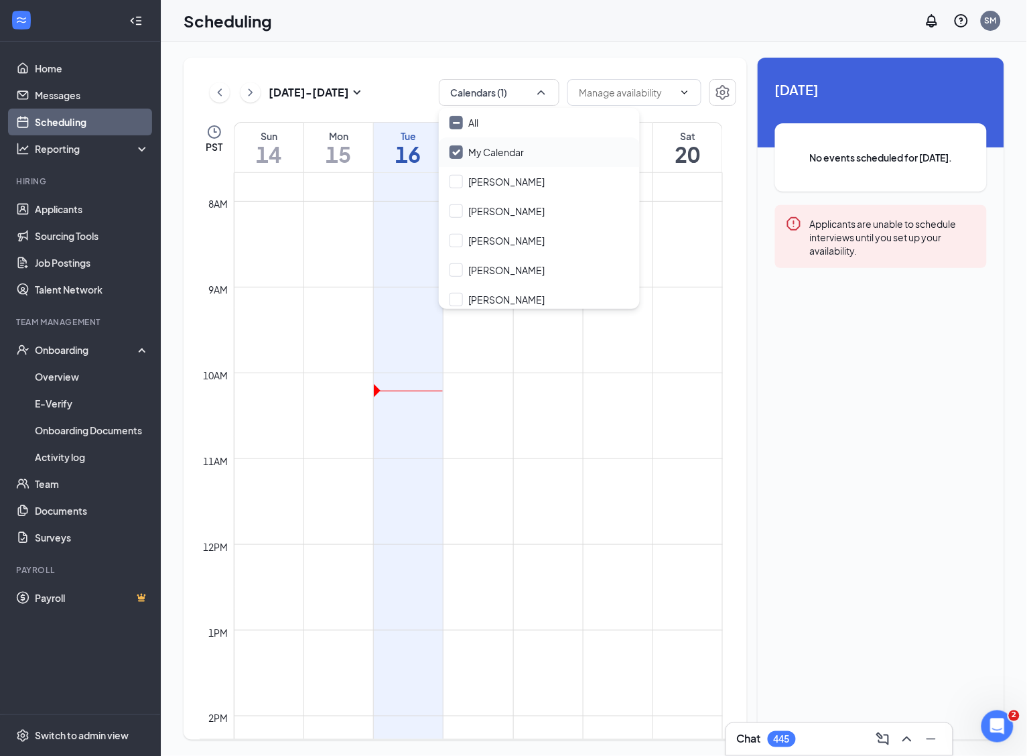
drag, startPoint x: 463, startPoint y: 153, endPoint x: 454, endPoint y: 154, distance: 8.8
click at [462, 152] on input "My Calendar" at bounding box center [487, 151] width 74 height 13
click at [456, 153] on input "My Calendar" at bounding box center [487, 151] width 74 height 13
checkbox input "true"
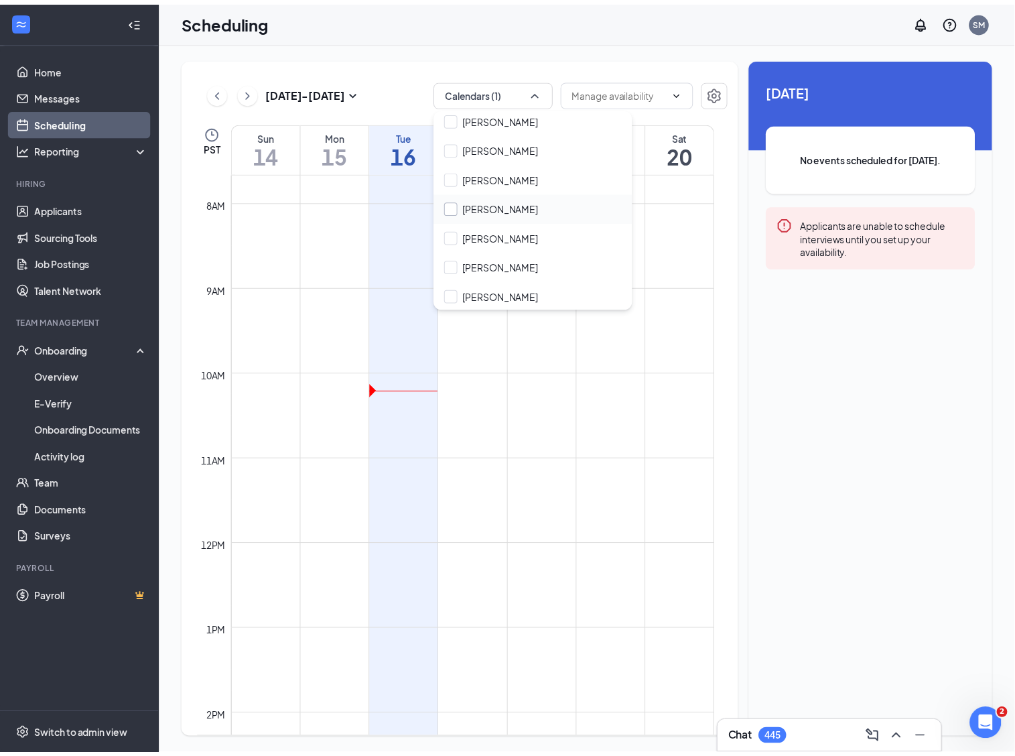
scroll to position [1005, 0]
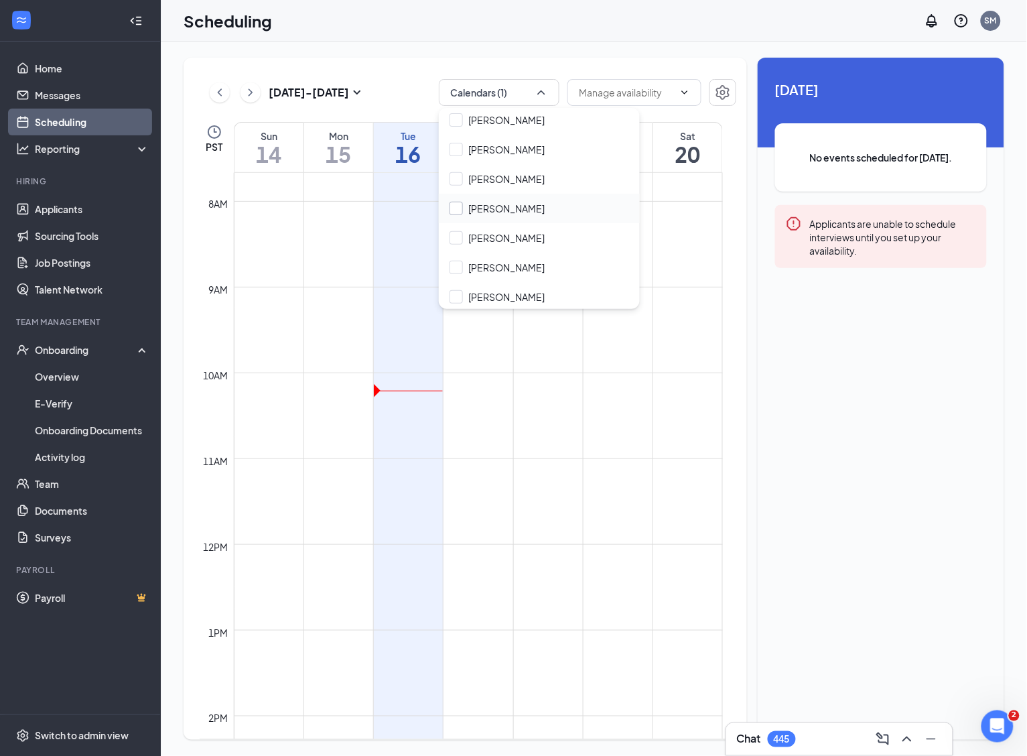
click at [456, 206] on input "[PERSON_NAME]" at bounding box center [497, 208] width 95 height 13
checkbox input "true"
click at [489, 40] on div "Scheduling SM Chat 445 [DATE] - [DATE] Calendars (2) PST Sun 14 Mon 15 Tue 16 W…" at bounding box center [594, 378] width 867 height 756
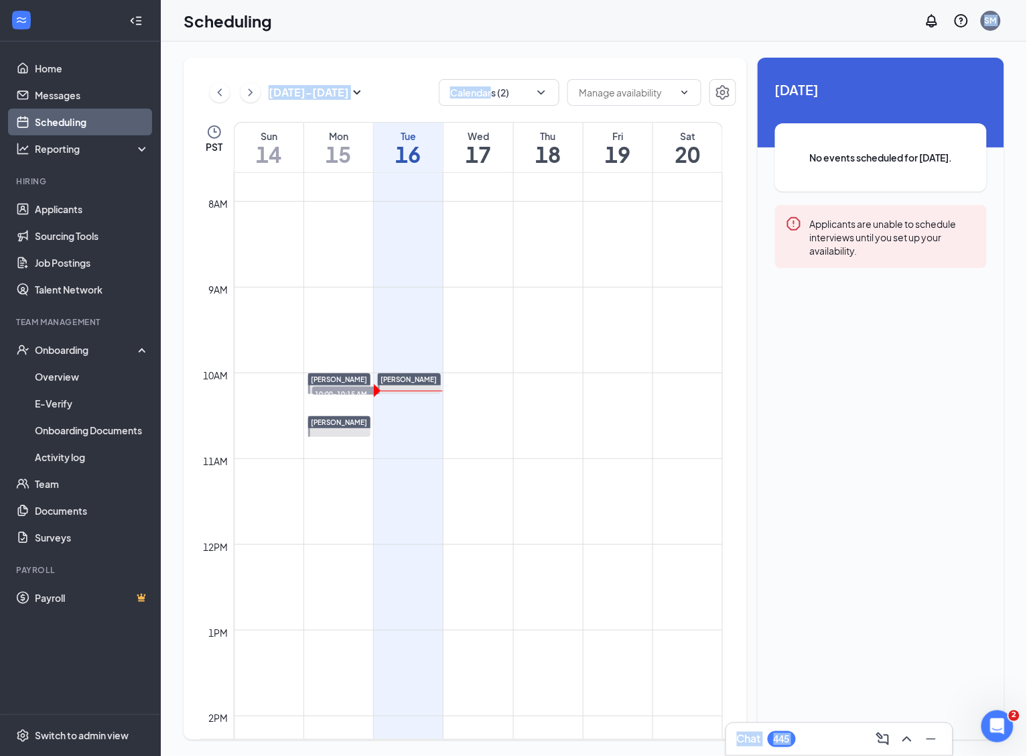
drag, startPoint x: 489, startPoint y: 40, endPoint x: 416, endPoint y: 58, distance: 75.3
click at [434, 58] on div "[DATE] - [DATE] Calendars (2) PST Sun 14 Mon 15 Tue 16 Wed 17 Thu 18 Fri 19 Sat…" at bounding box center [466, 399] width 564 height 682
click at [62, 75] on link "Home" at bounding box center [92, 68] width 115 height 27
